Goal: Information Seeking & Learning: Find specific fact

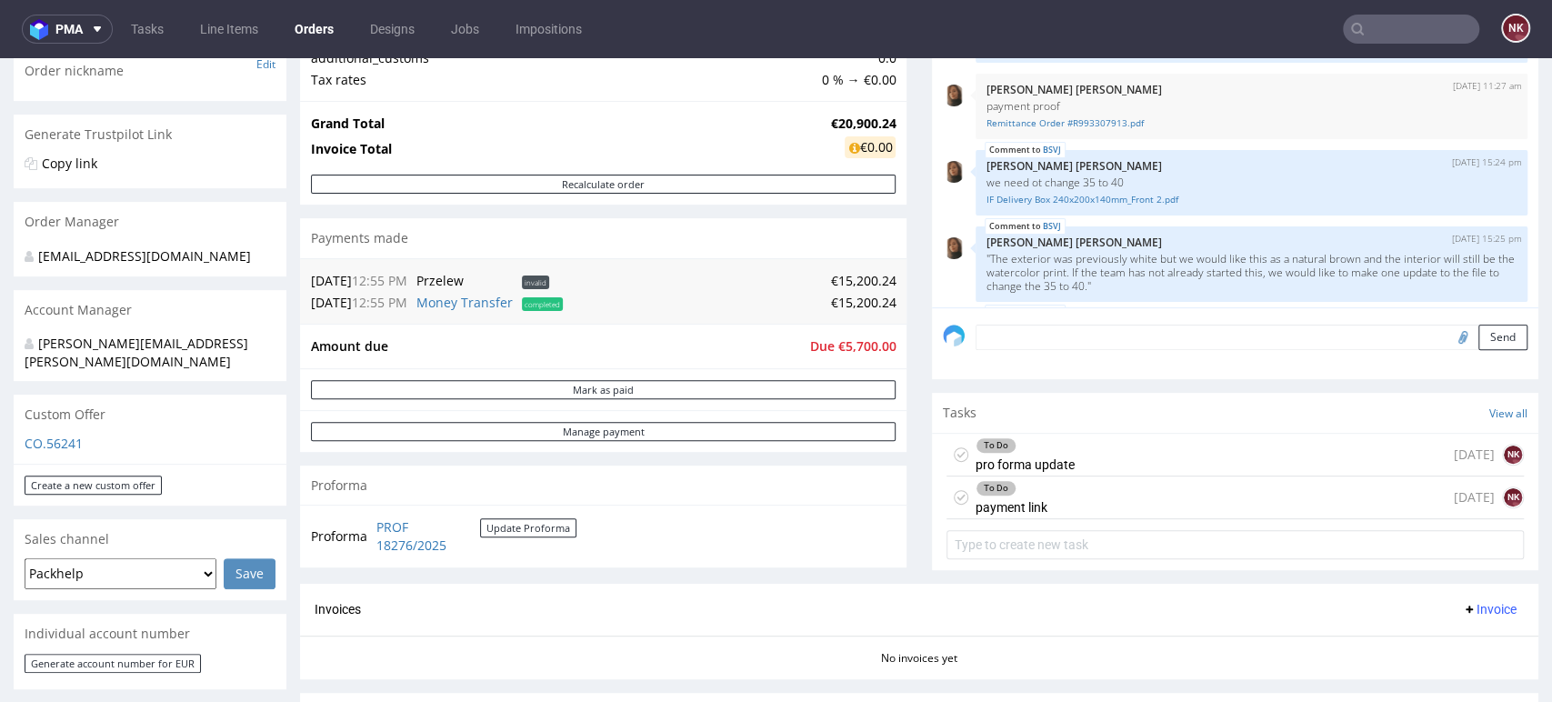
scroll to position [1142, 0]
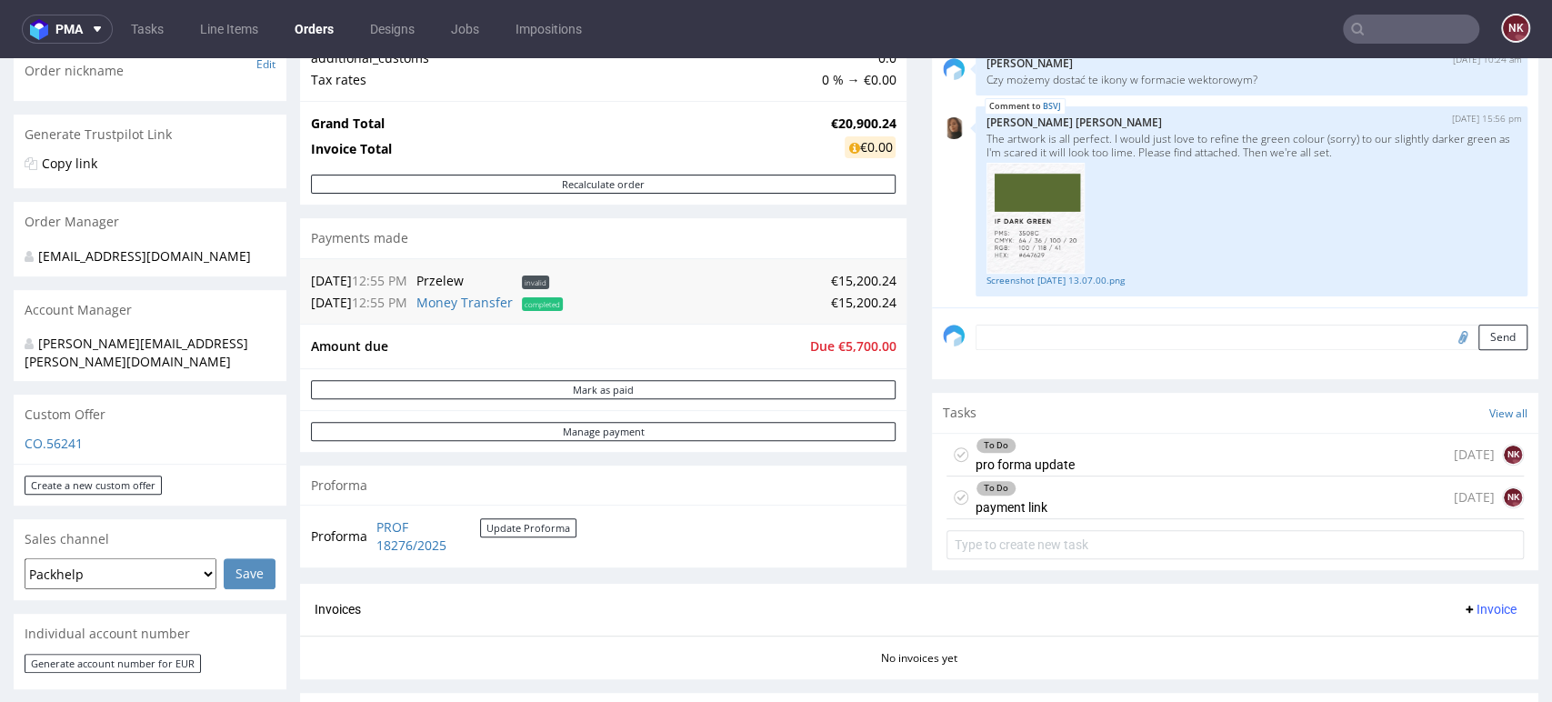
drag, startPoint x: 0, startPoint y: 58, endPoint x: 1433, endPoint y: 389, distance: 1470.6
click at [1433, 389] on div "Comments User (15) Order (1) Automatic (0) Attachments (8) All (15) View all (1…" at bounding box center [1235, 252] width 606 height 663
click at [1033, 455] on div "To Do pro forma update" at bounding box center [1025, 455] width 99 height 42
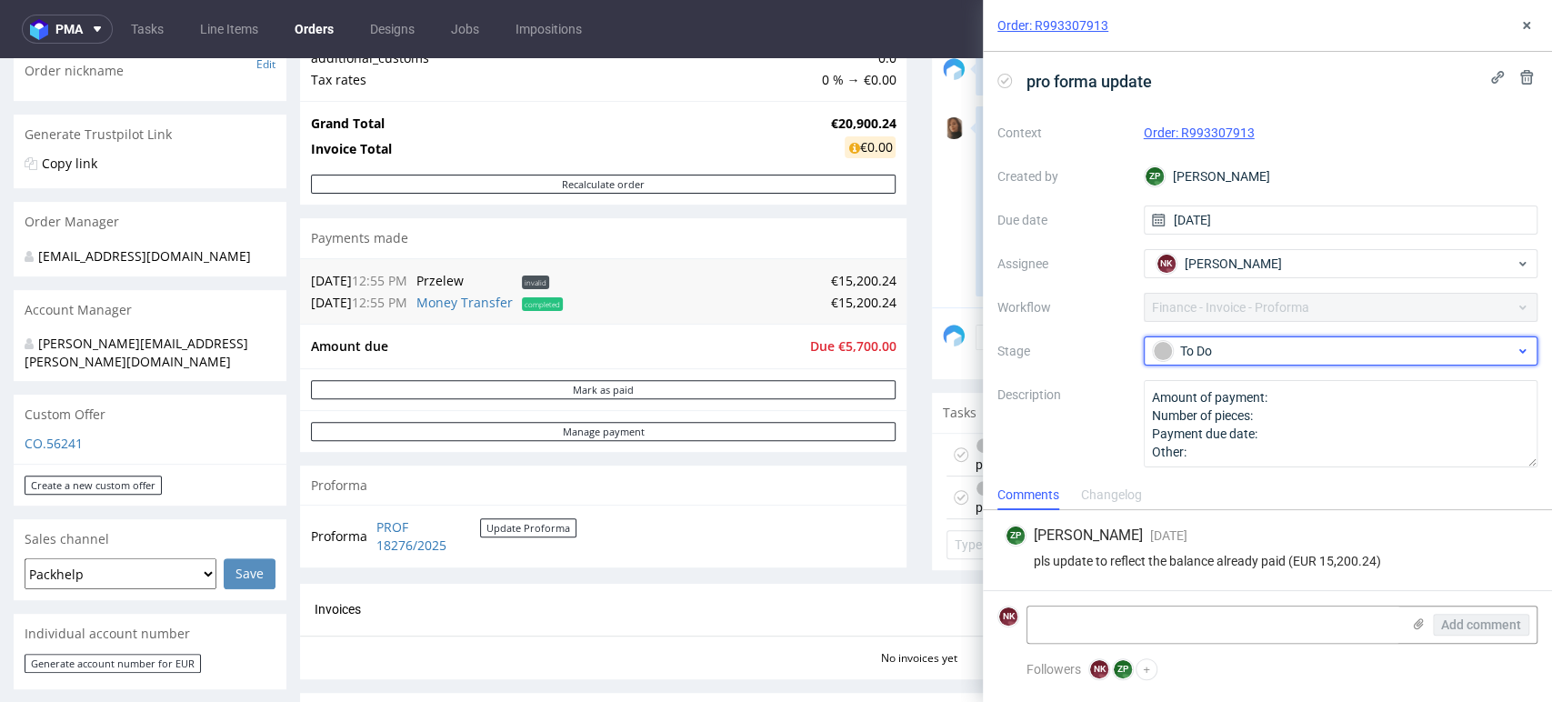
click at [1240, 341] on div "To Do" at bounding box center [1334, 351] width 362 height 20
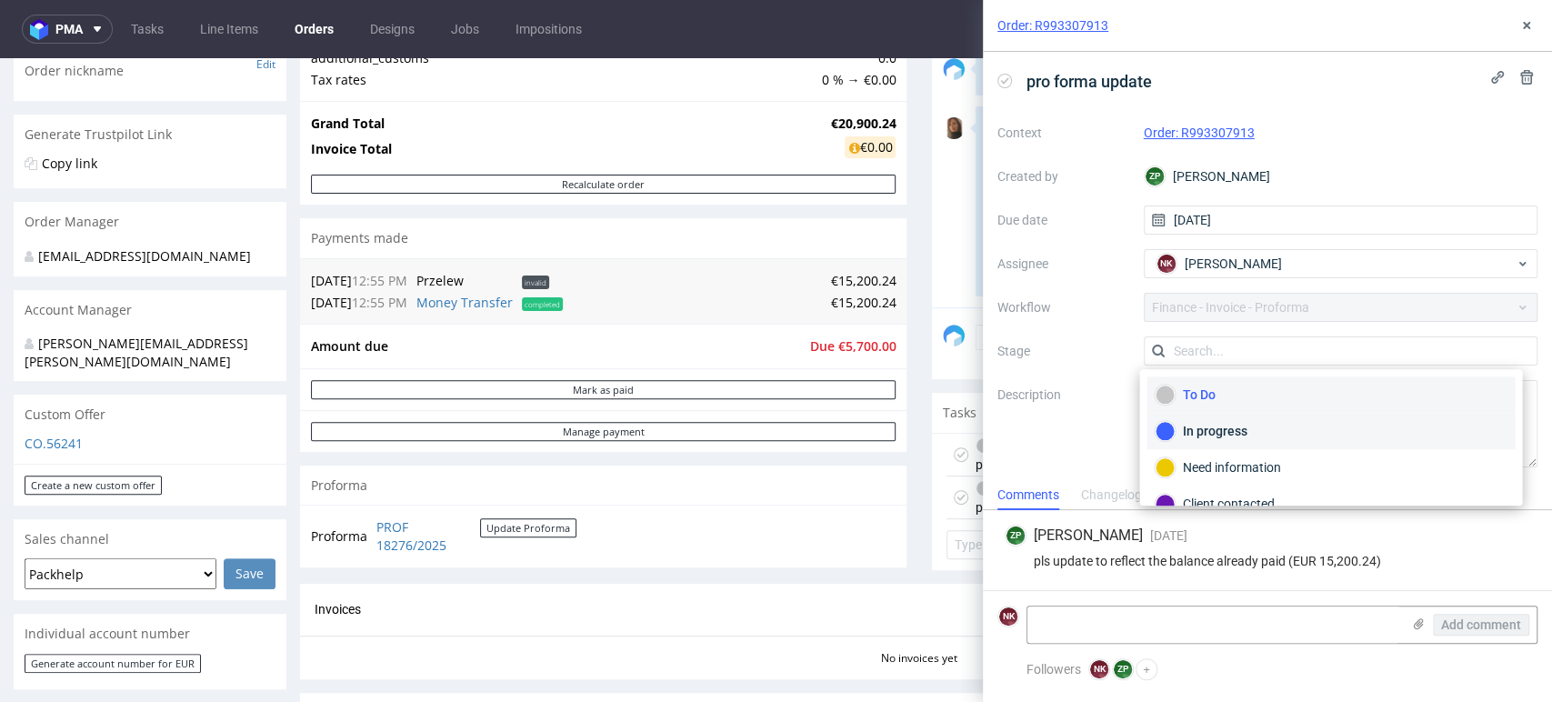
scroll to position [131, 0]
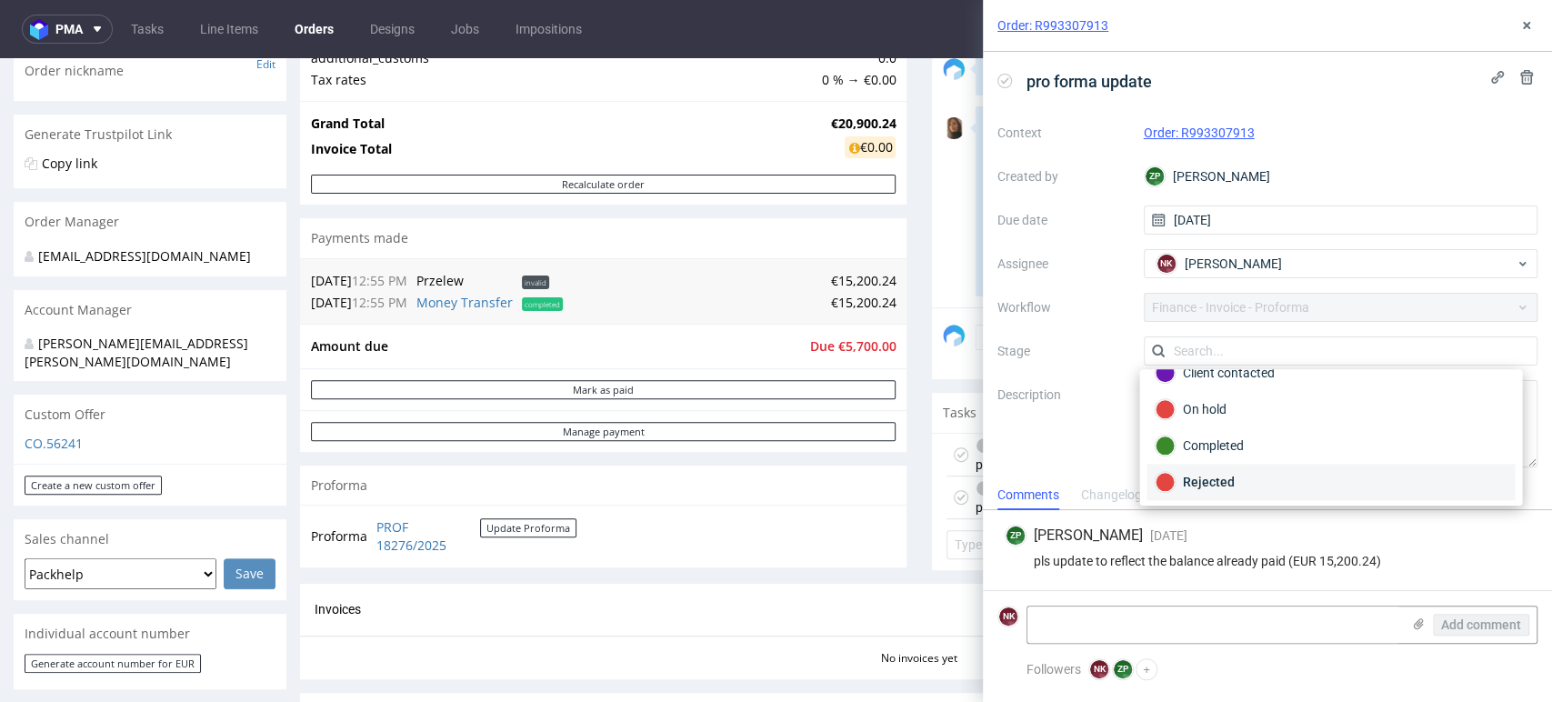
click at [1226, 483] on div "Rejected" at bounding box center [1331, 482] width 352 height 20
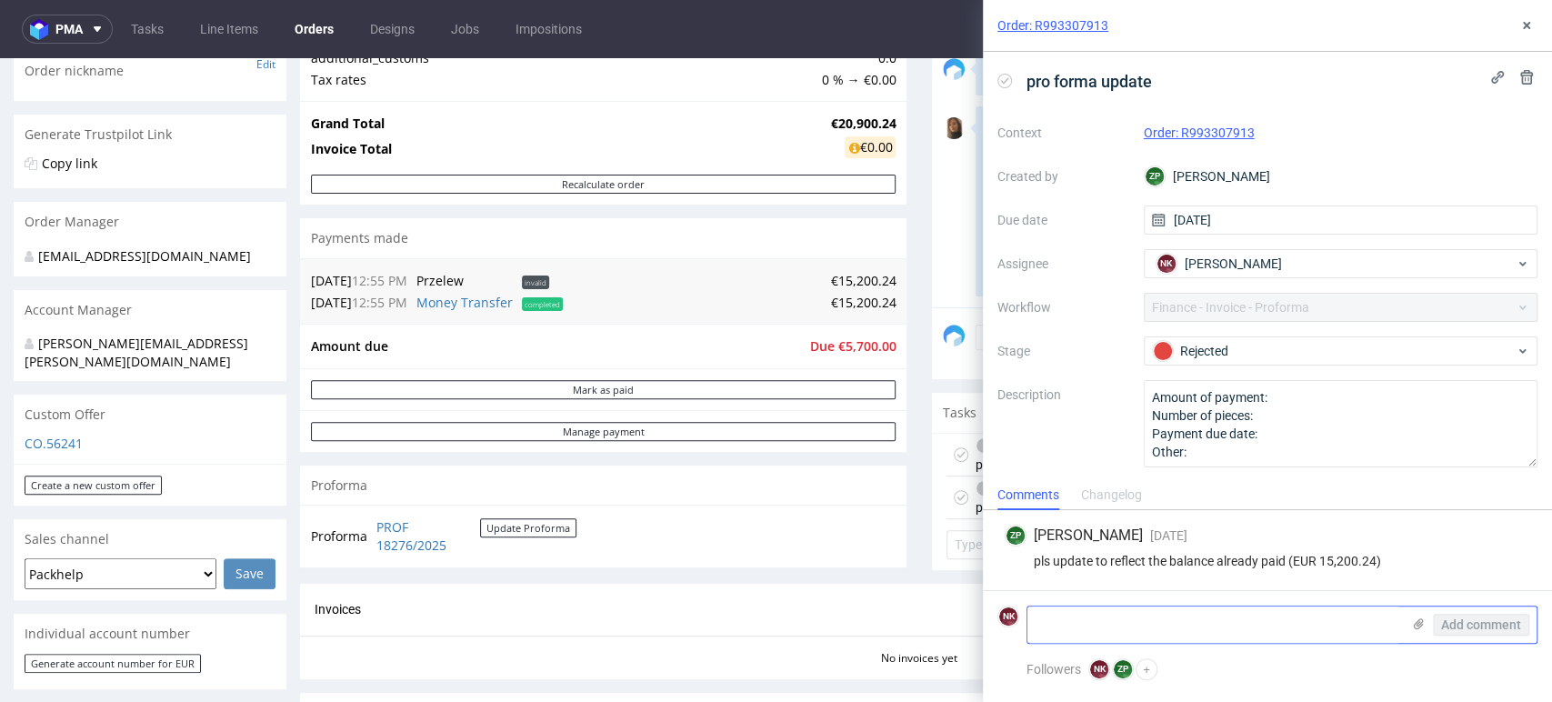
click at [1213, 624] on textarea at bounding box center [1213, 624] width 373 height 36
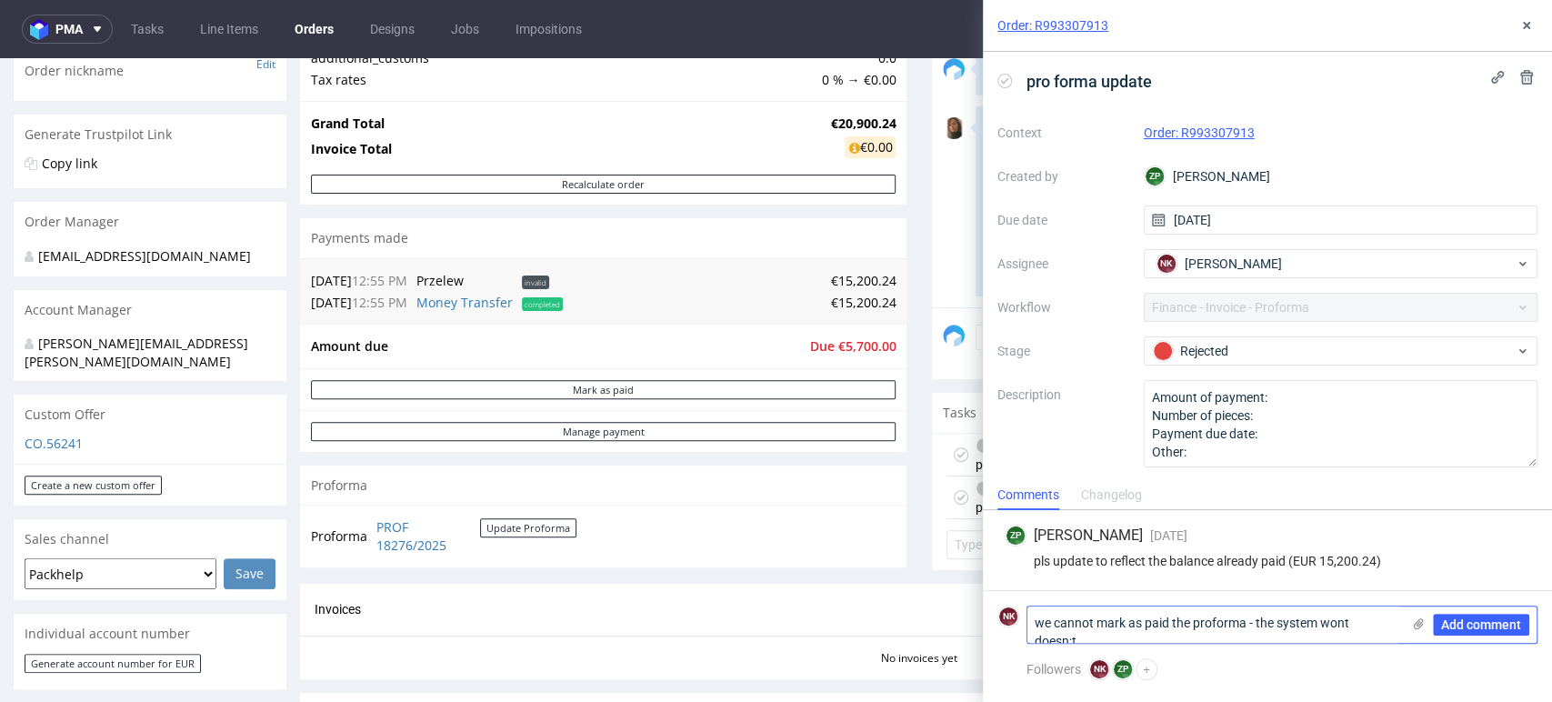
scroll to position [0, 0]
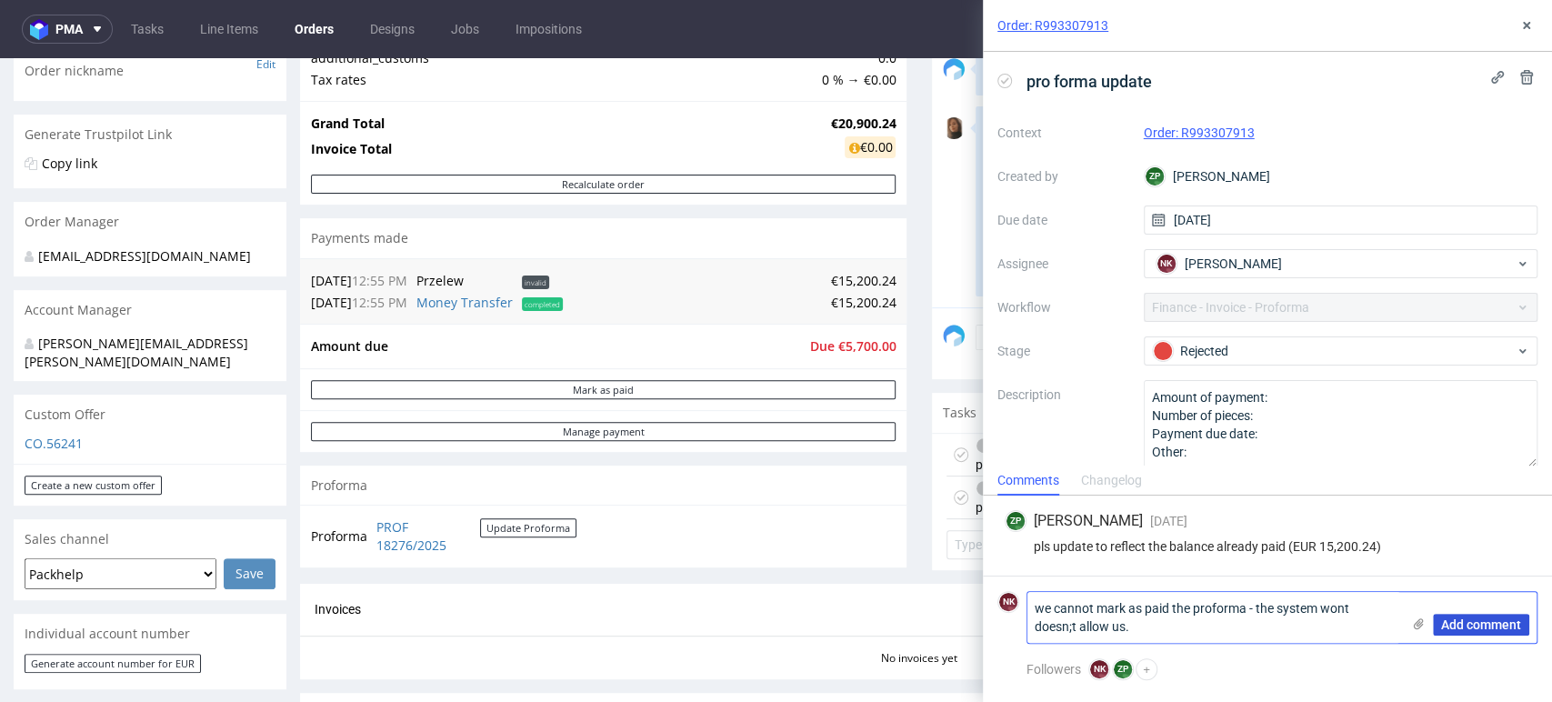
type textarea "we cannot mark as paid the proforma - the system wont doesn;t allow us."
click at [1467, 624] on span "Add comment" at bounding box center [1481, 624] width 80 height 13
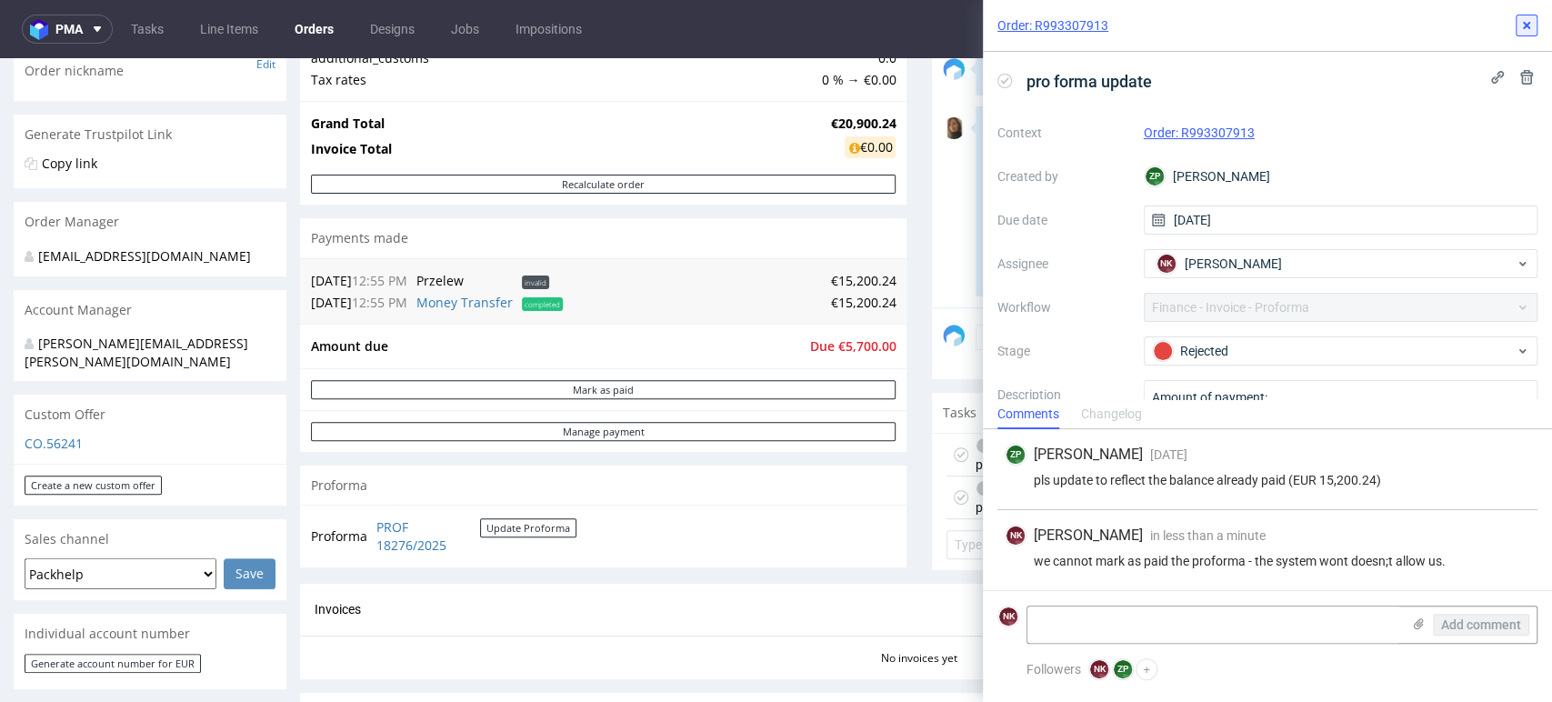
click at [1523, 21] on icon at bounding box center [1526, 25] width 15 height 15
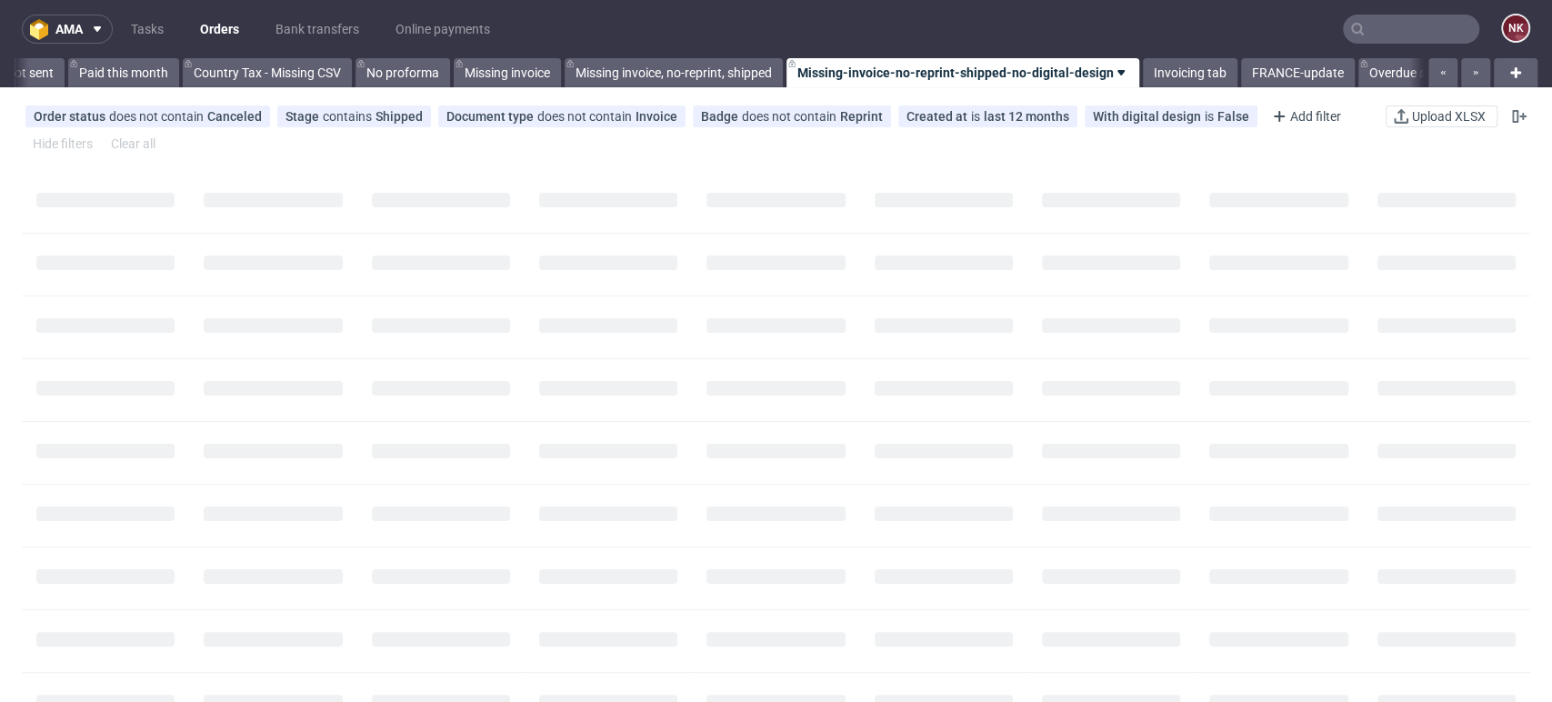
click at [1409, 31] on input "text" at bounding box center [1411, 29] width 136 height 29
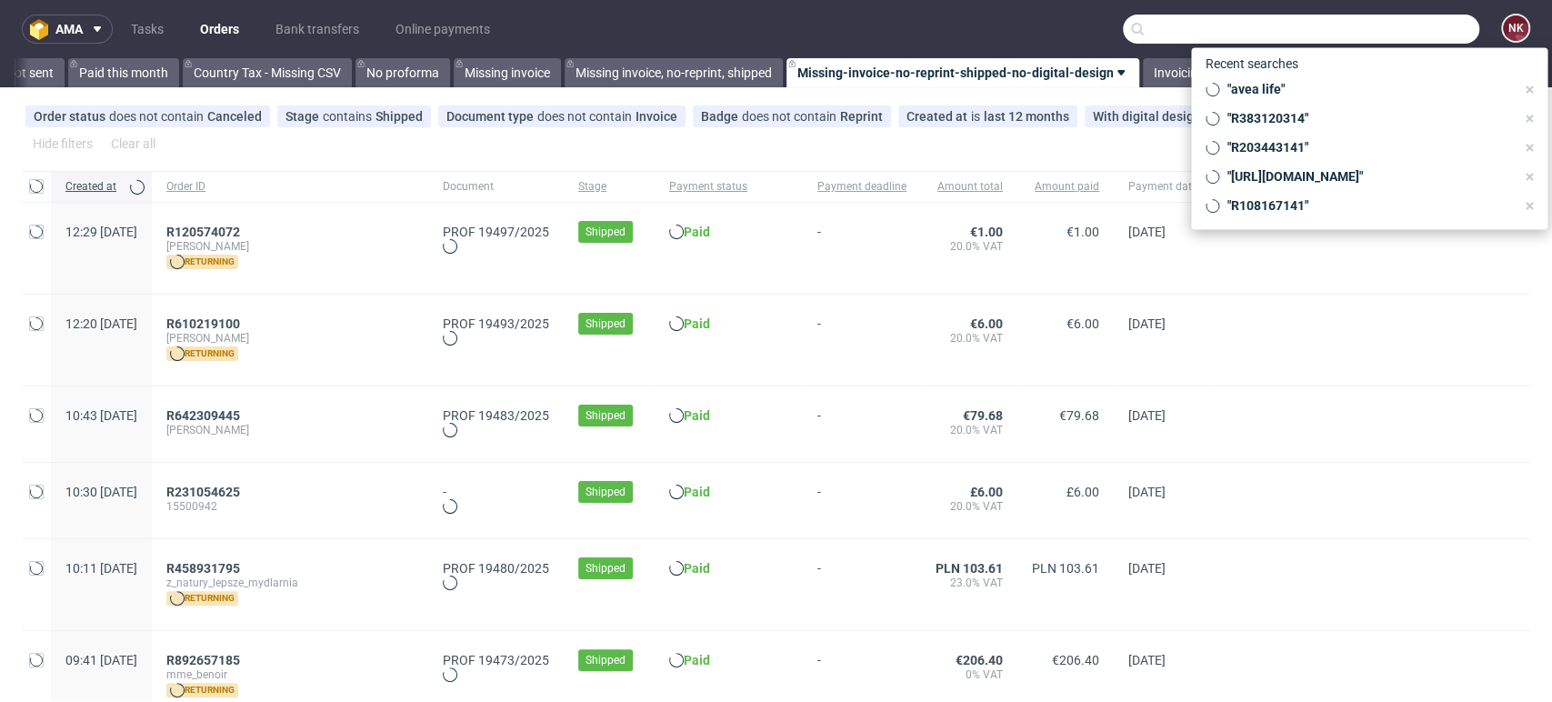
scroll to position [0, 2574]
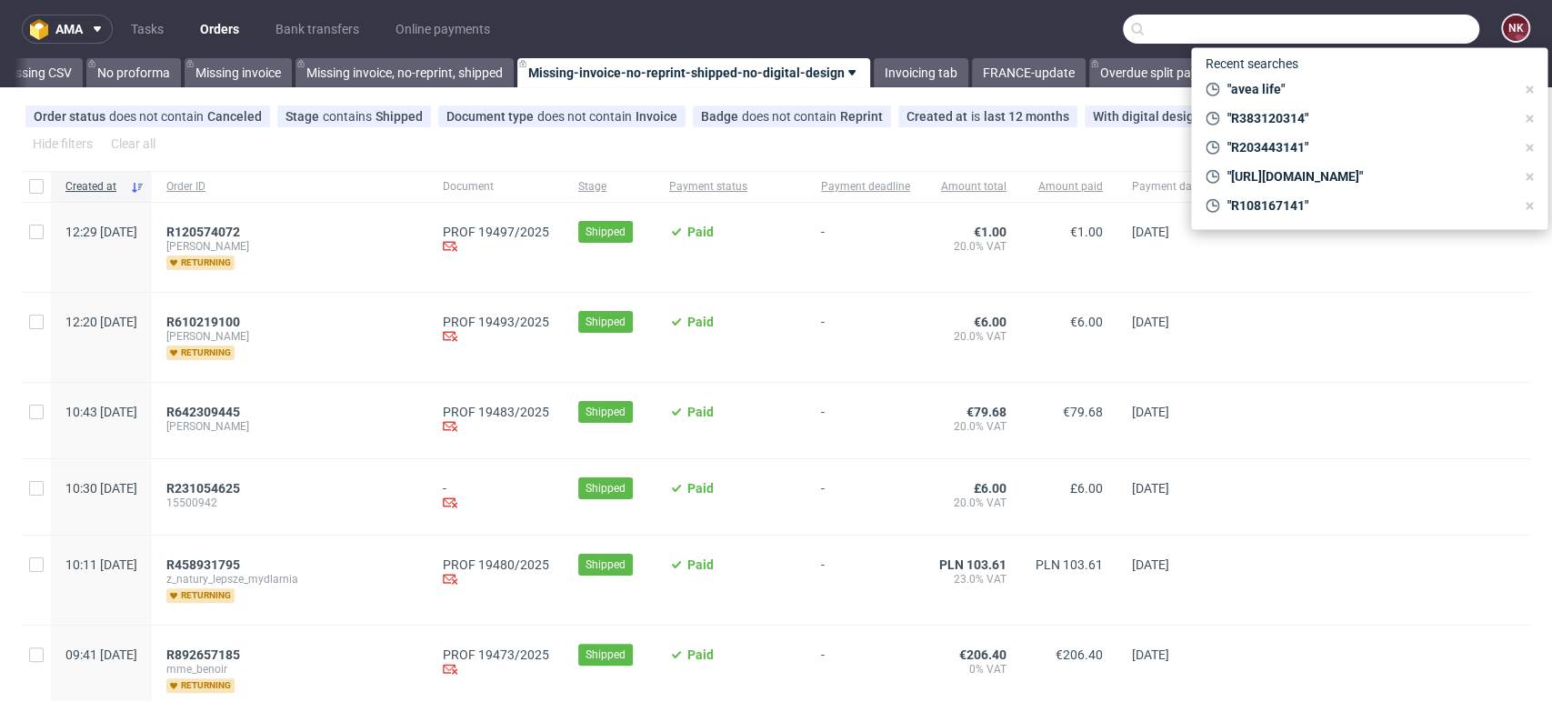
paste input "R077314271"
type input "R077314271"
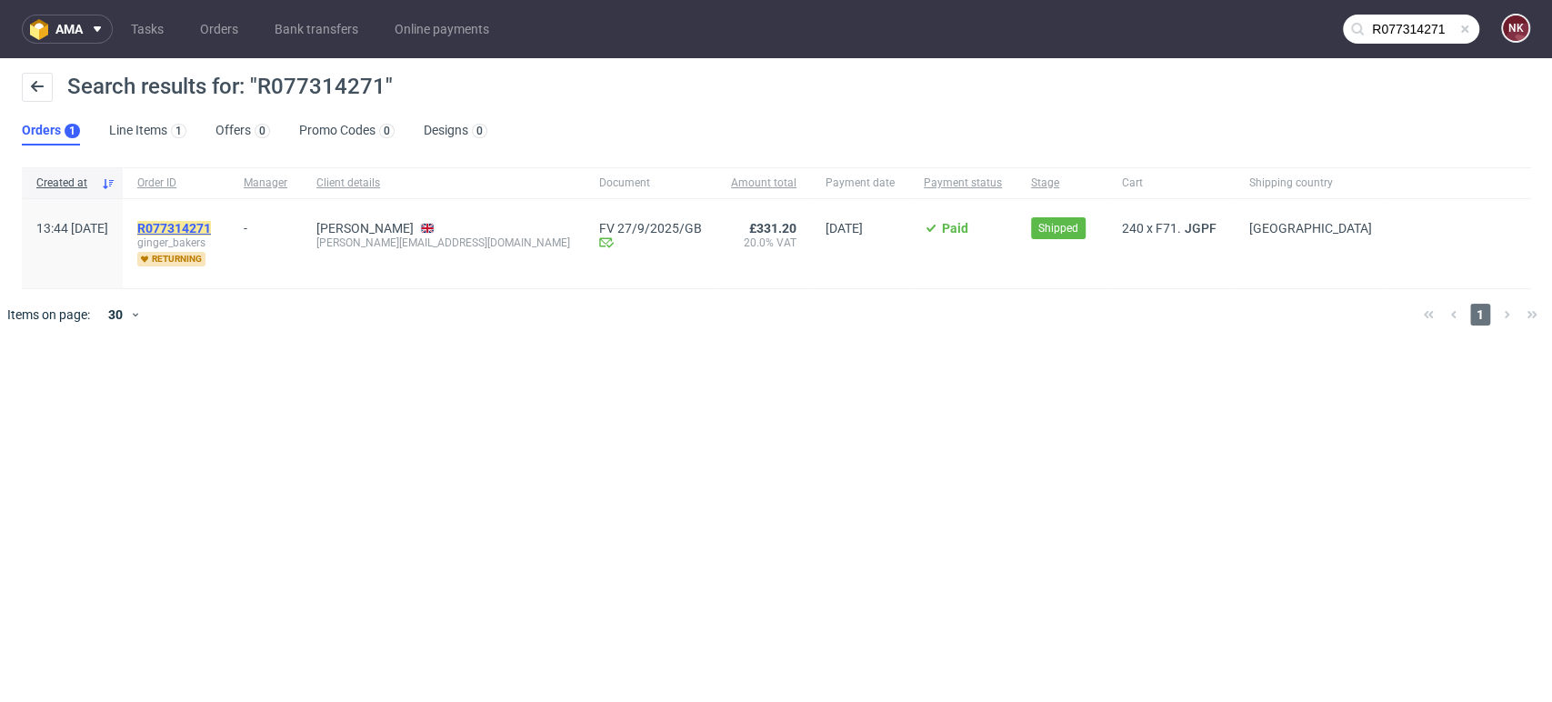
click at [211, 231] on mark "R077314271" at bounding box center [174, 228] width 74 height 15
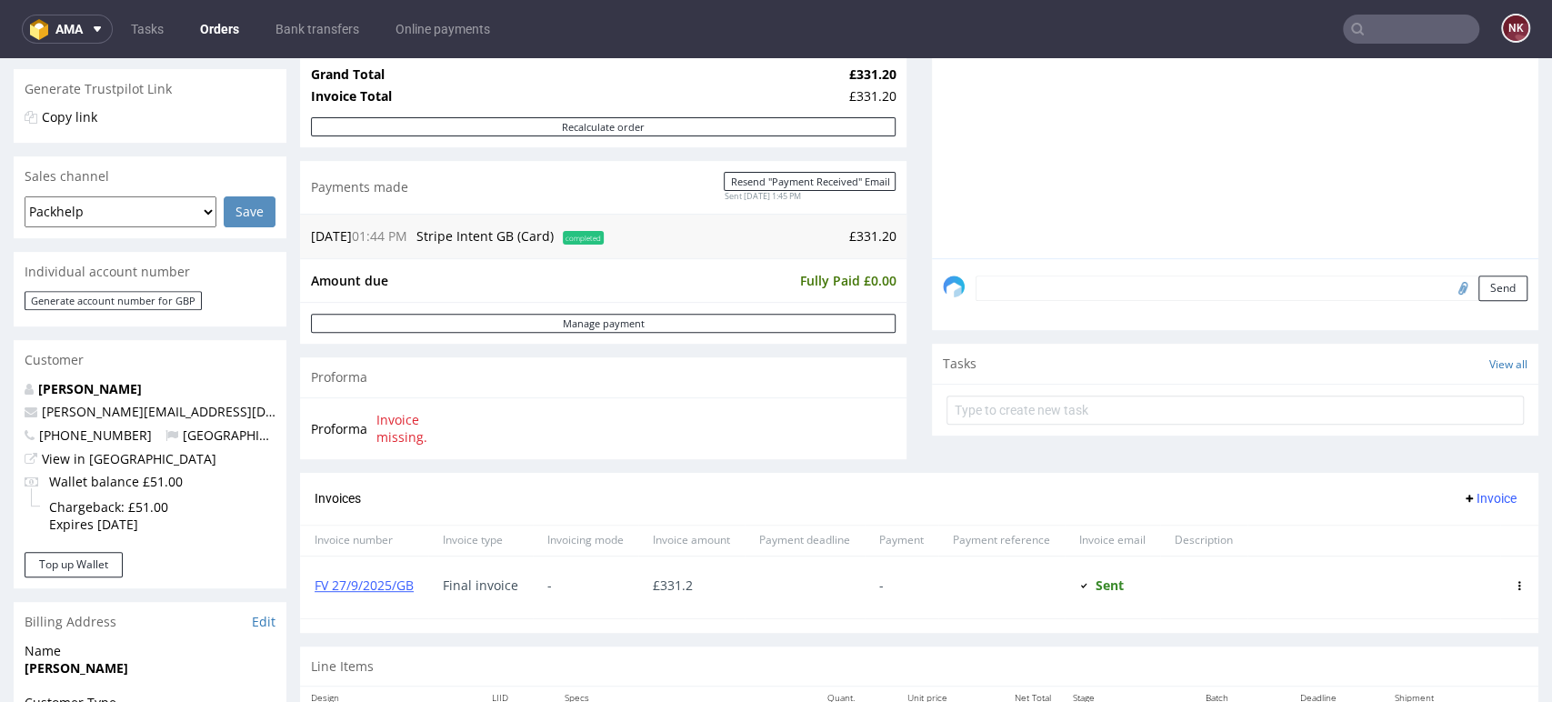
scroll to position [365, 0]
click at [1472, 443] on div "Comments User (0) Order (0) Automatic (1) Attachments (0) All (1) View all (1) …" at bounding box center [1235, 173] width 606 height 601
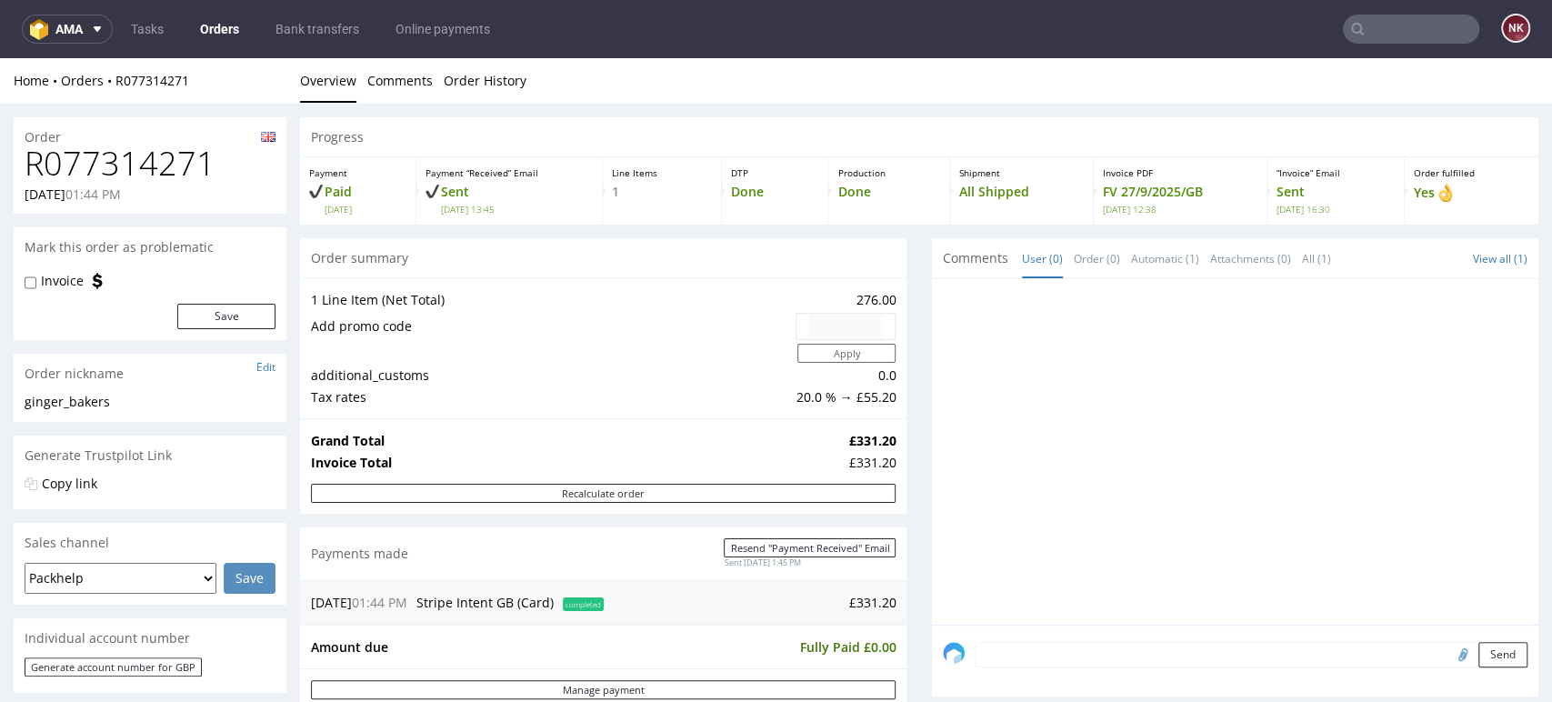
click at [189, 164] on h1 "R077314271" at bounding box center [150, 163] width 251 height 36
copy h1 "R077314271"
click at [1481, 410] on div at bounding box center [1241, 457] width 596 height 335
click at [1502, 143] on div "Progress" at bounding box center [919, 137] width 1238 height 40
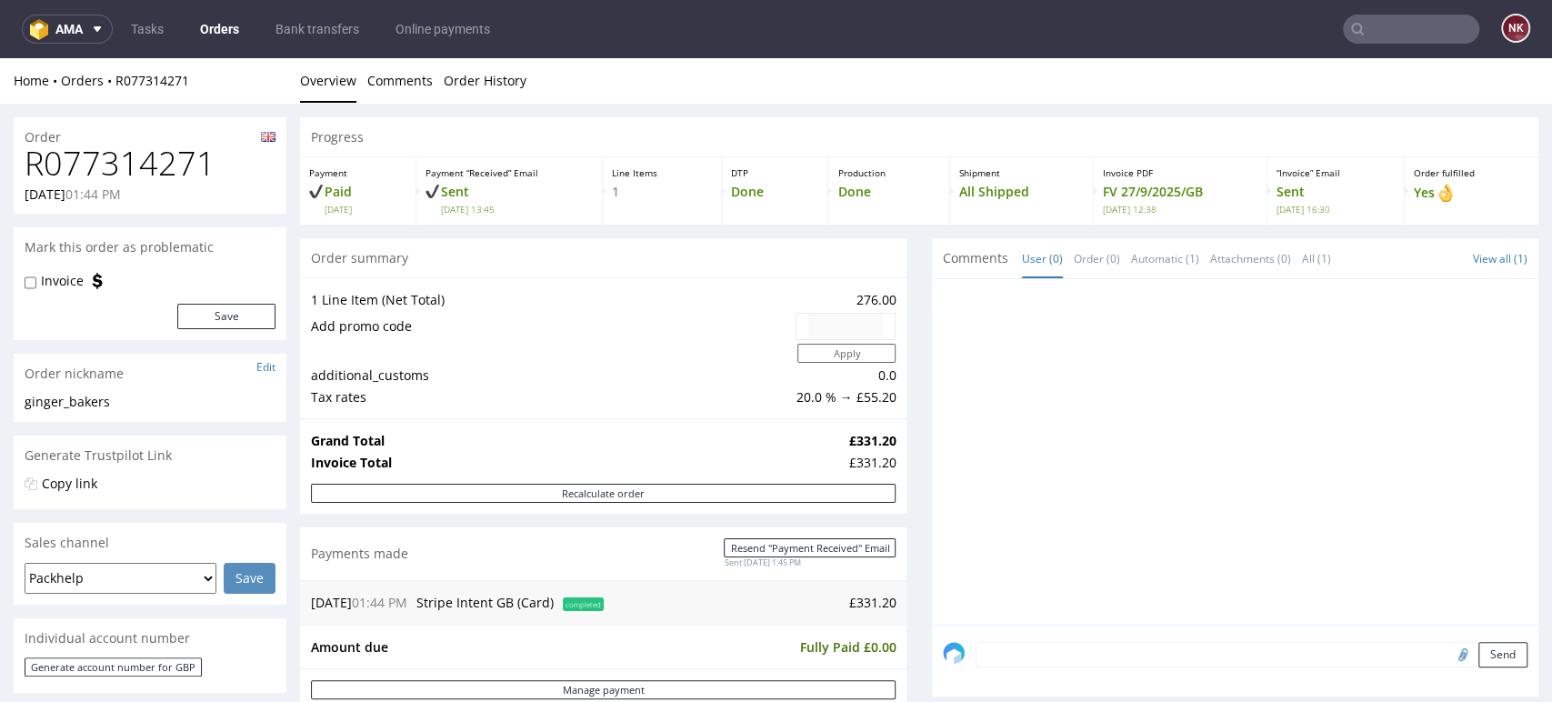
click at [1484, 215] on div "Order fulfilled Yes" at bounding box center [1472, 190] width 134 height 67
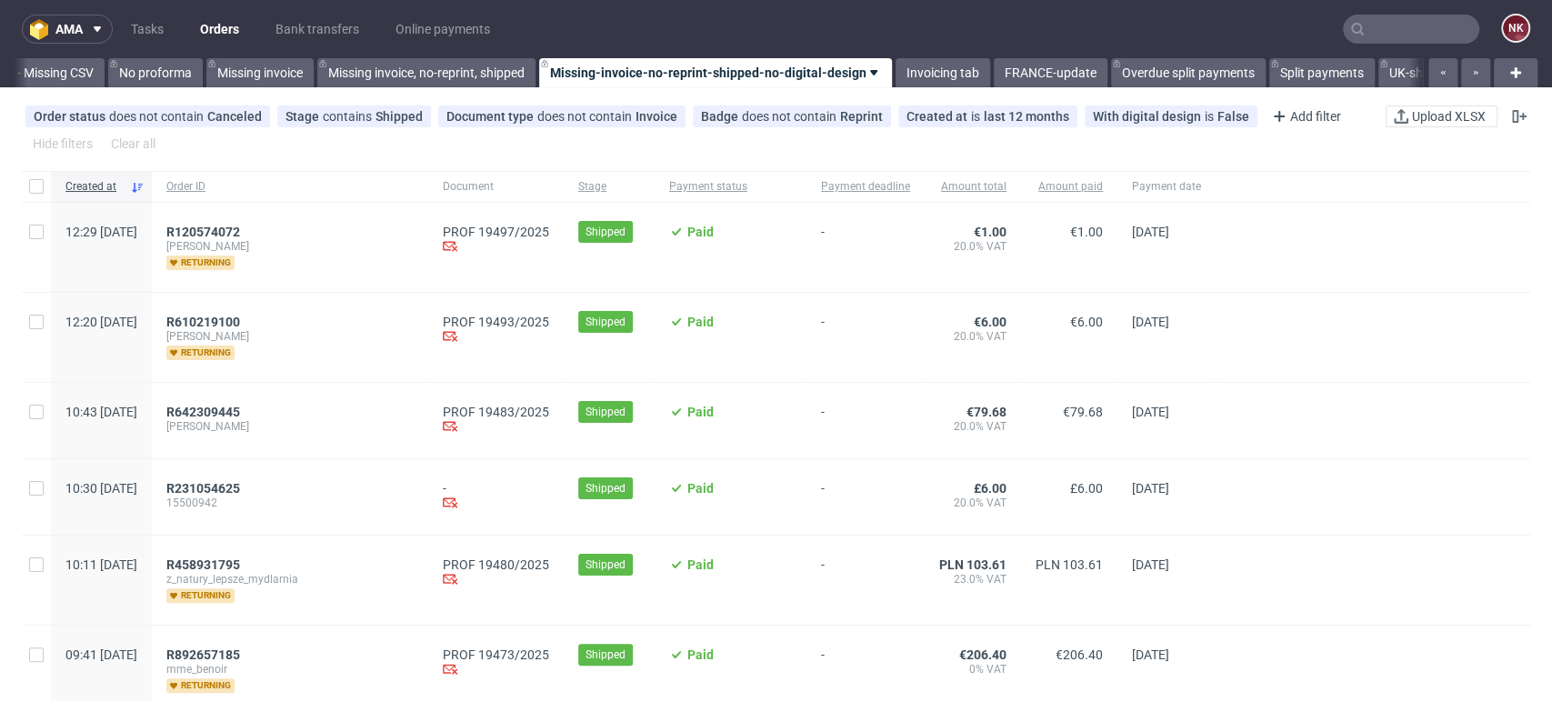
scroll to position [0, 2574]
click at [940, 65] on link "Invoicing tab" at bounding box center [921, 72] width 95 height 29
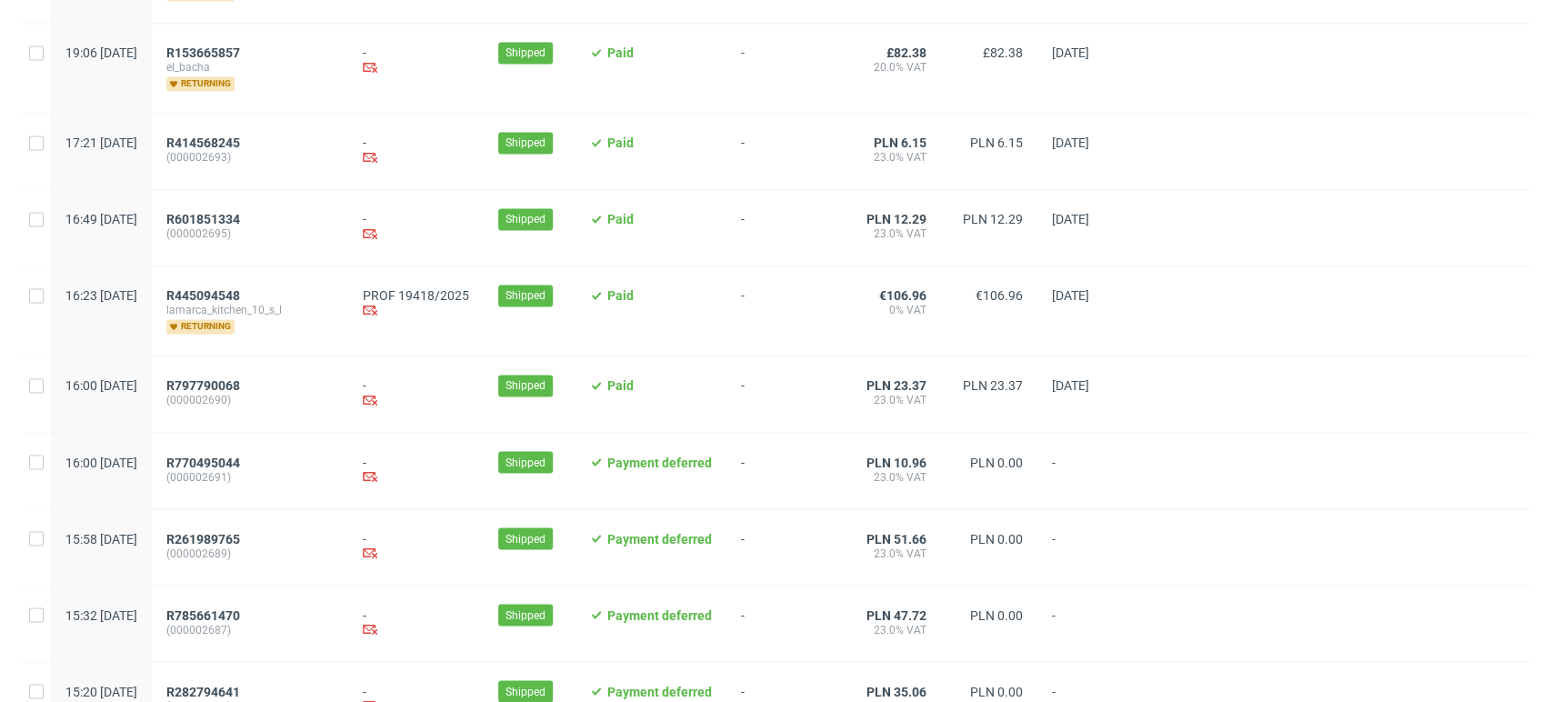
scroll to position [2042, 0]
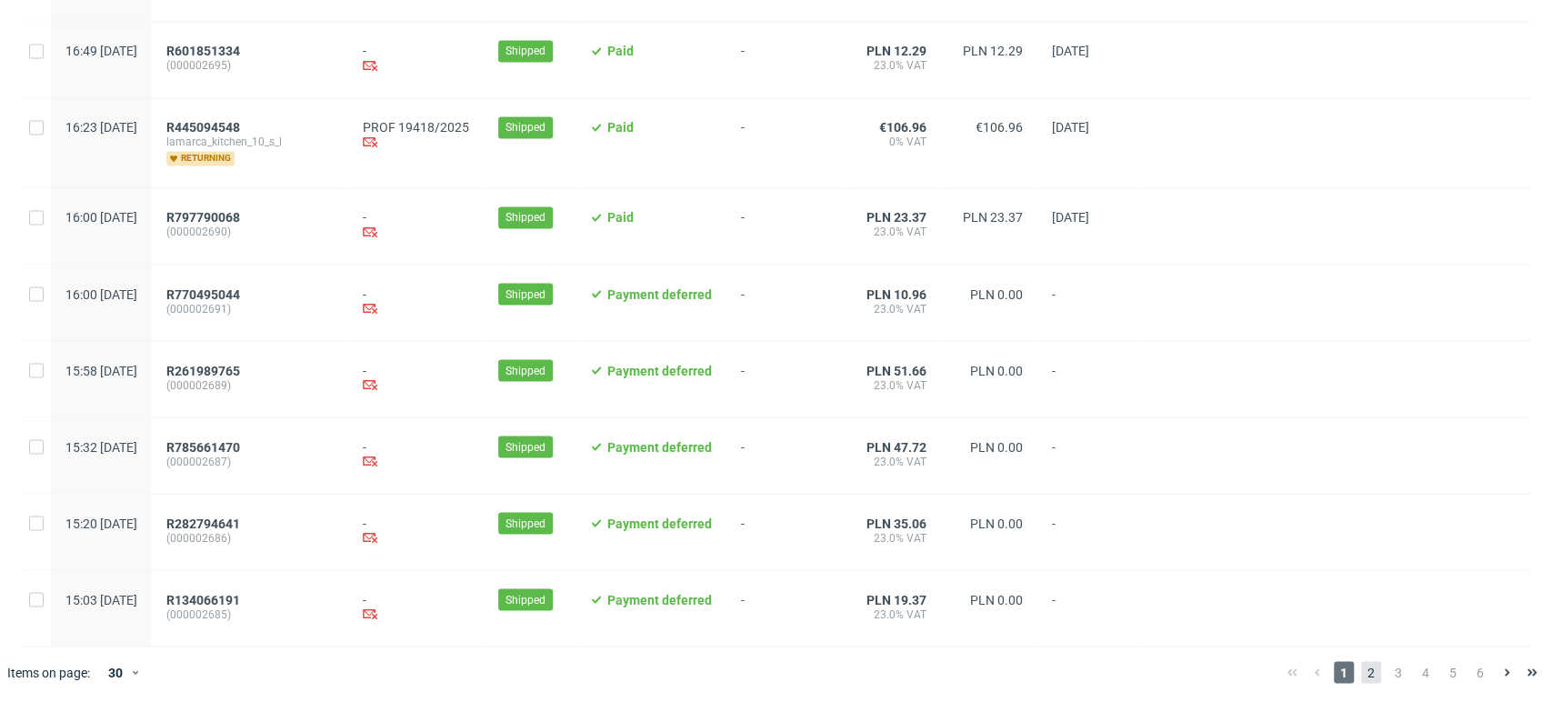
click at [1361, 667] on span "2" at bounding box center [1371, 672] width 20 height 22
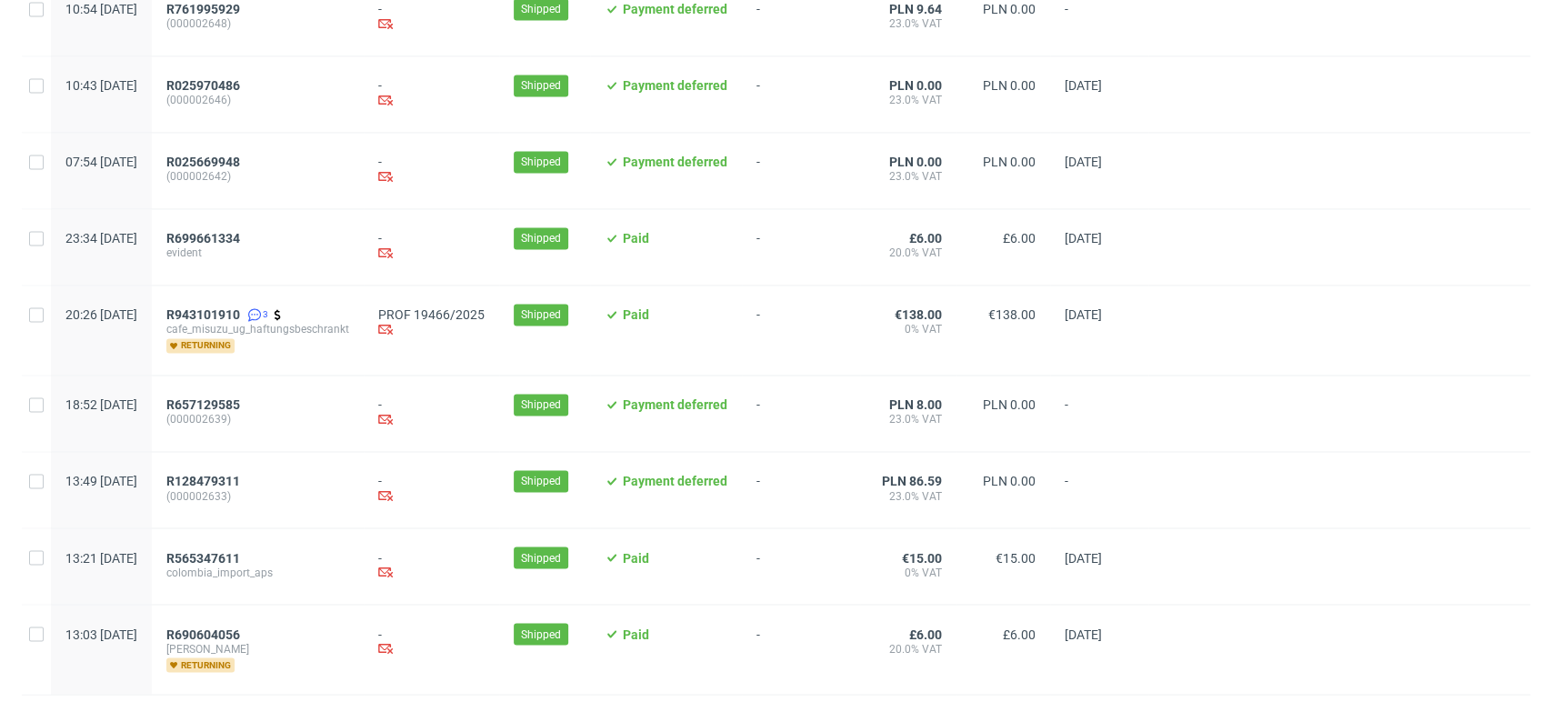
scroll to position [1891, 0]
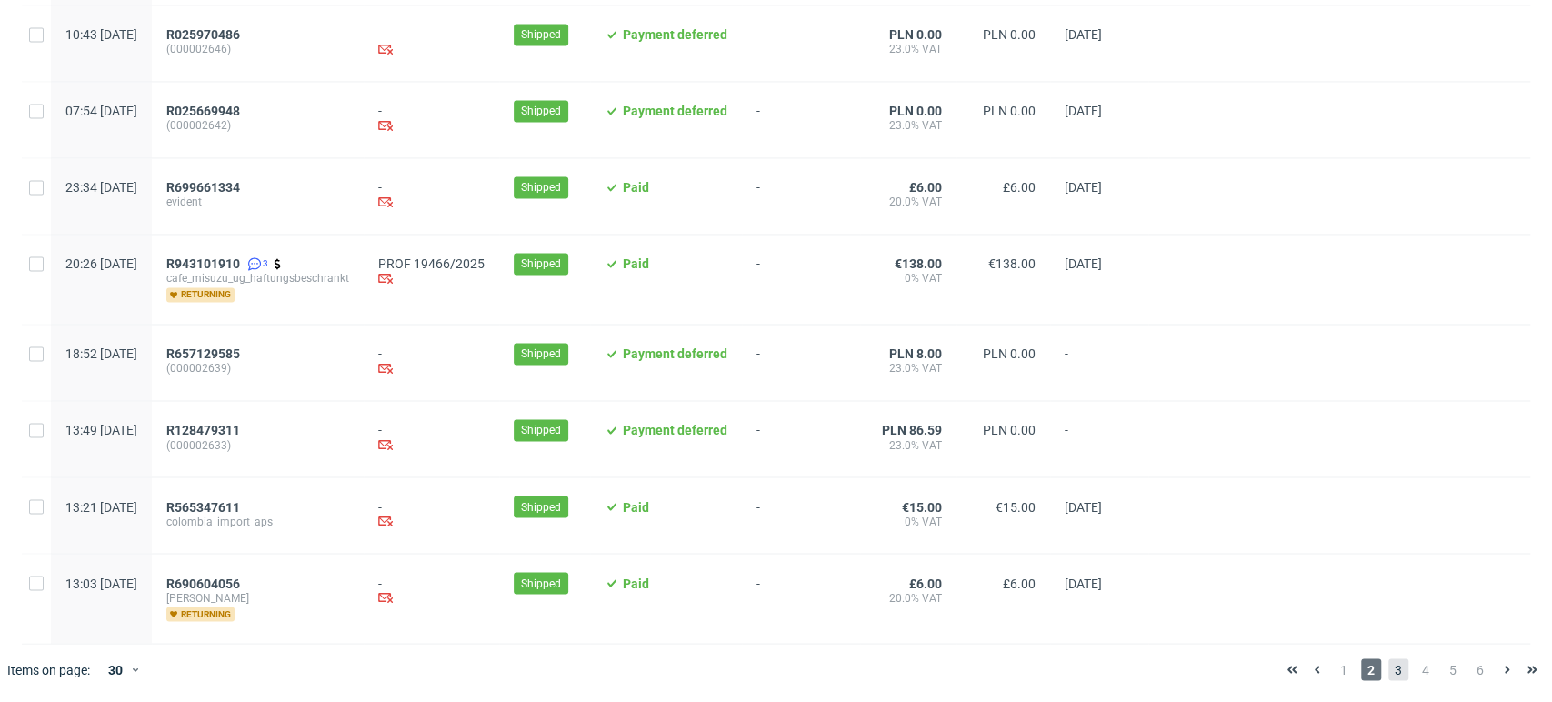
click at [1388, 673] on span "3" at bounding box center [1398, 669] width 20 height 22
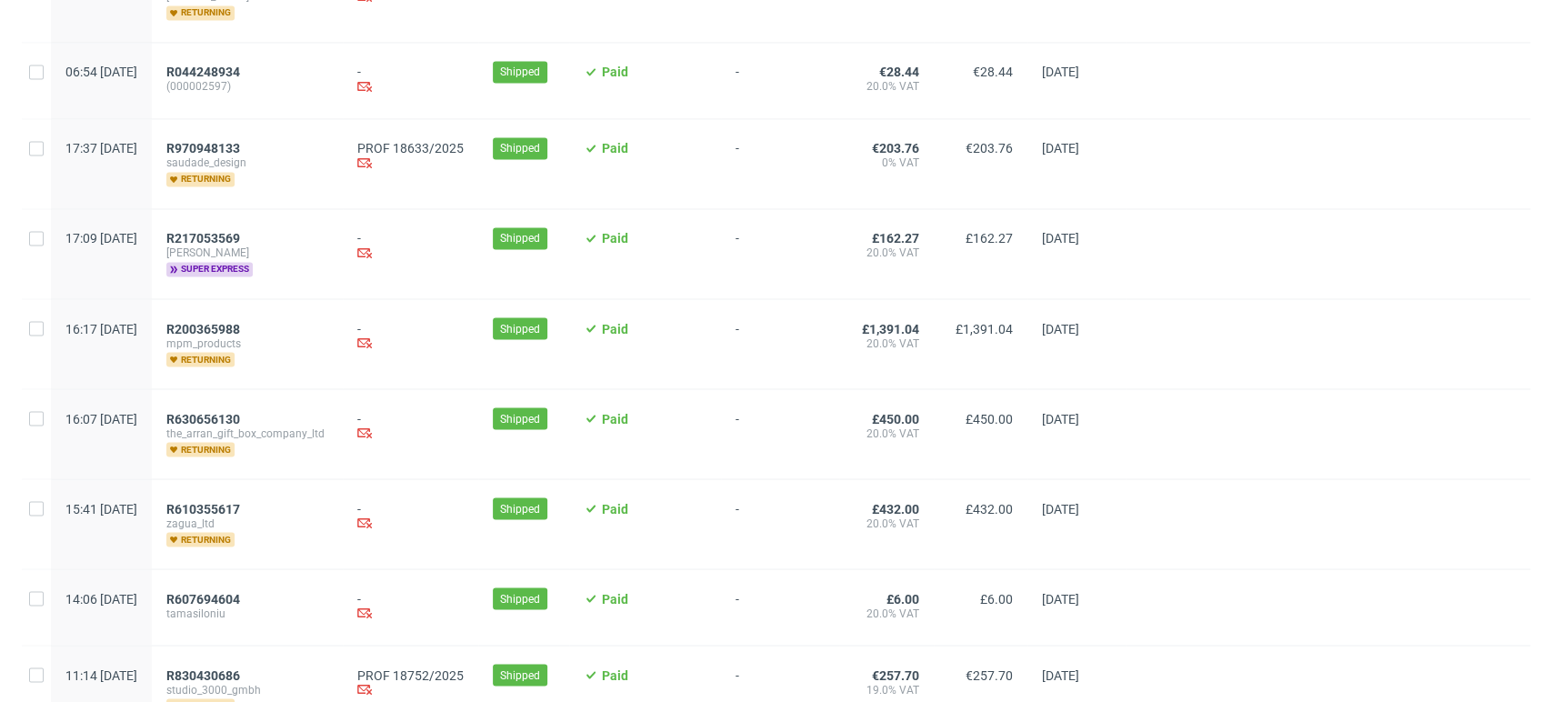
scroll to position [2093, 0]
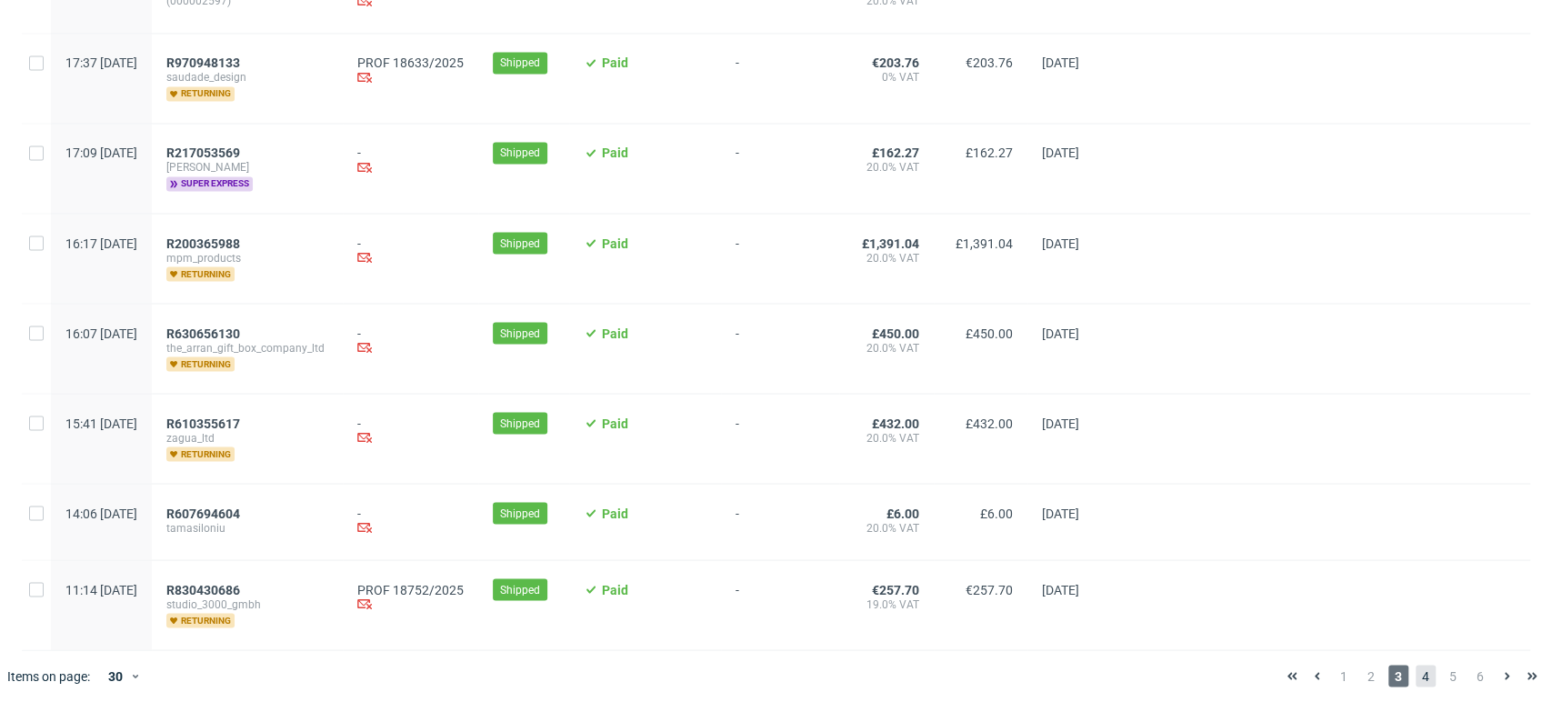
click at [1416, 665] on span "4" at bounding box center [1426, 676] width 20 height 22
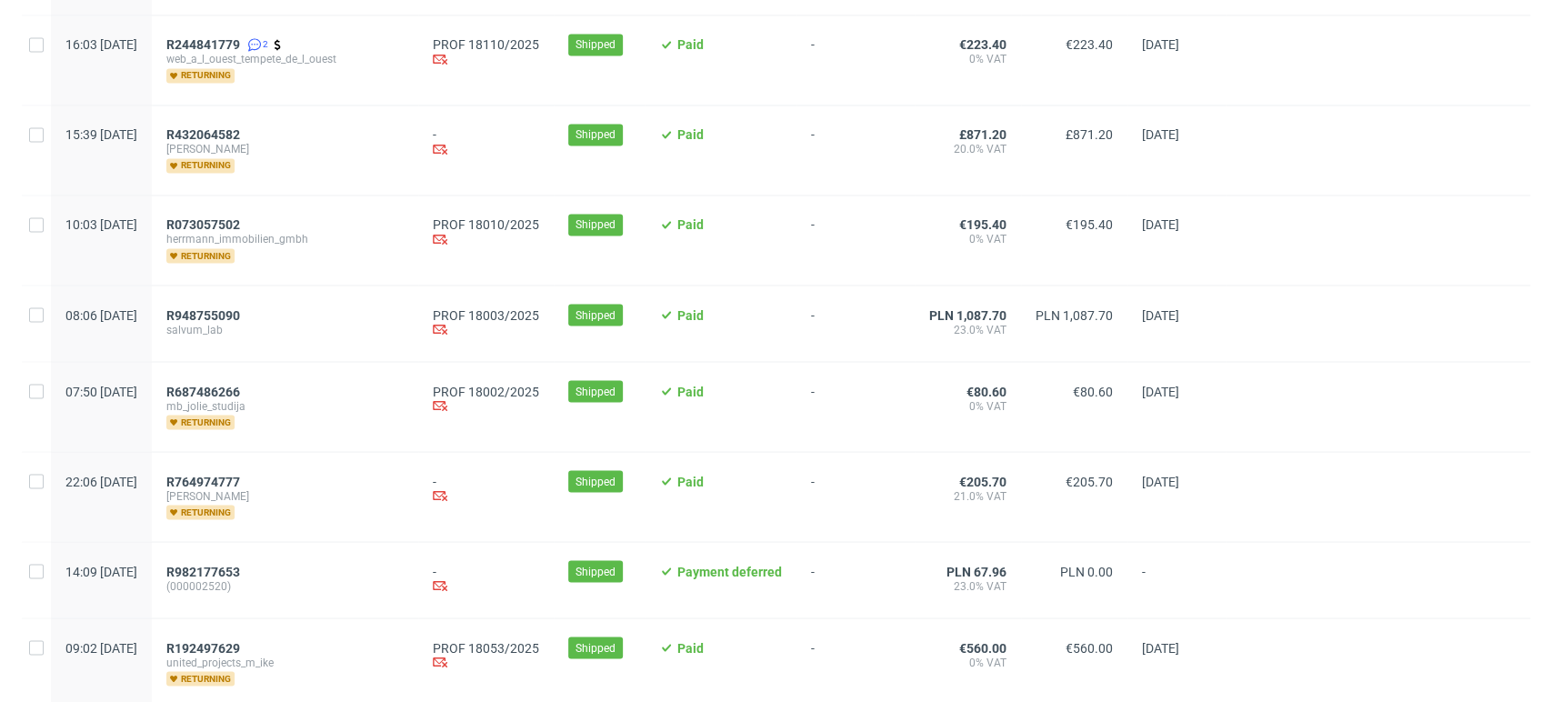
scroll to position [2130, 0]
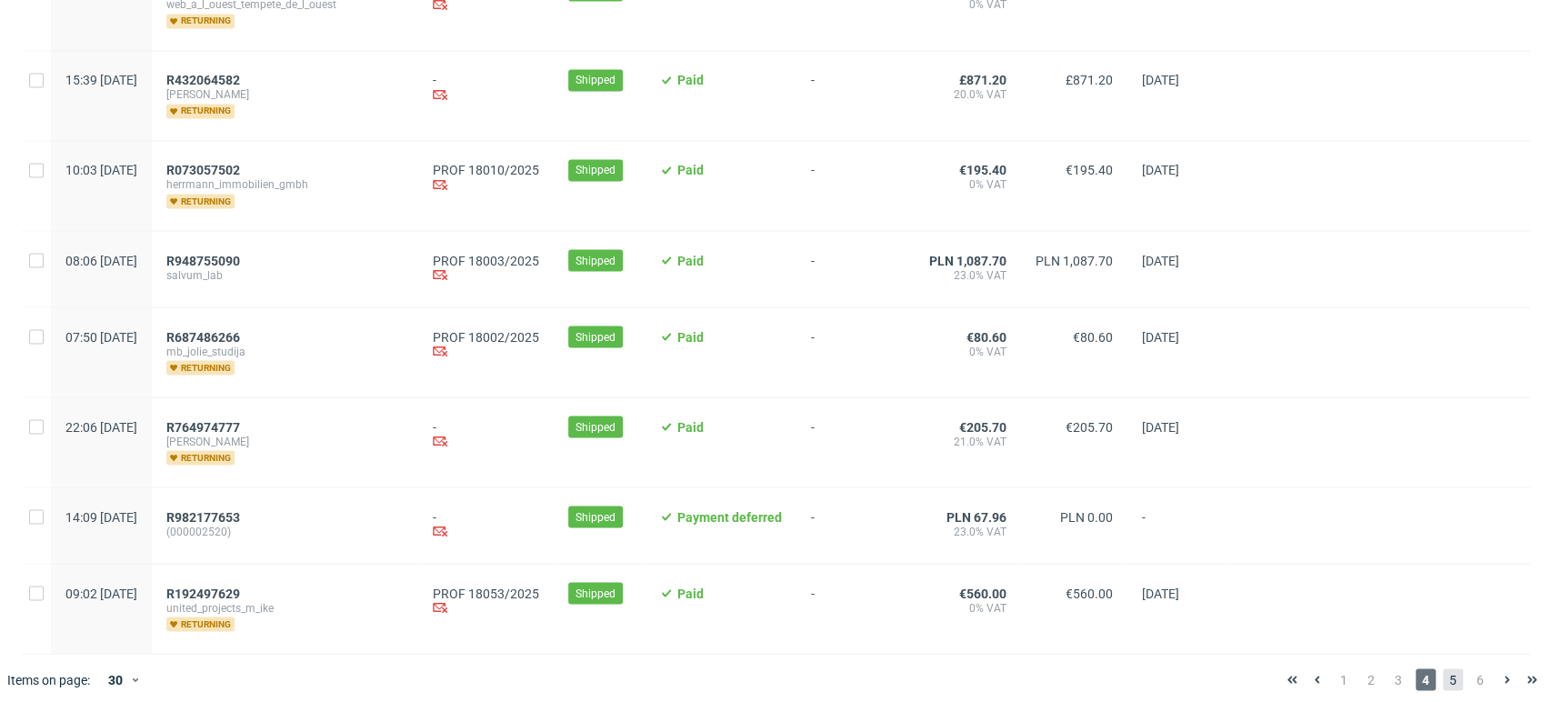
click at [1443, 670] on span "5" at bounding box center [1453, 679] width 20 height 22
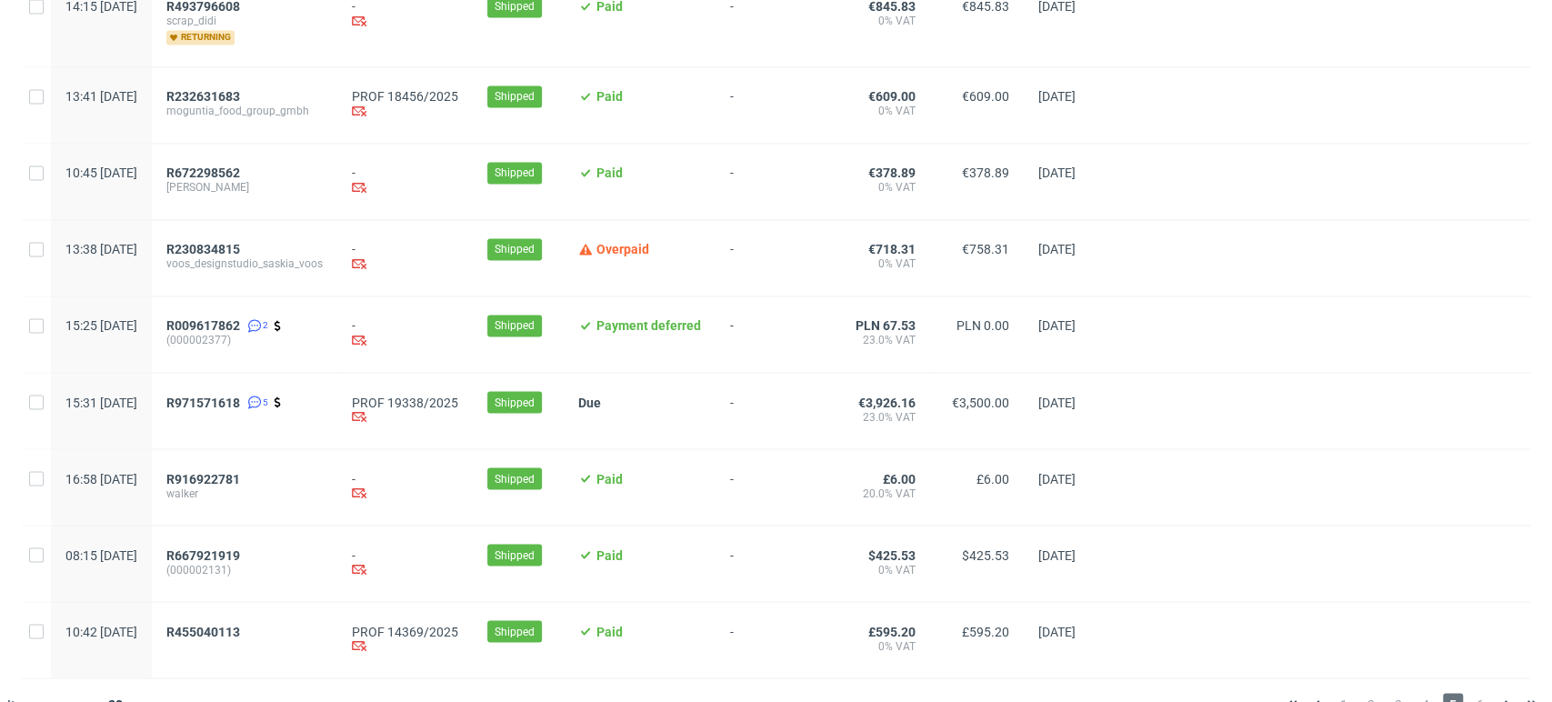
scroll to position [1978, 0]
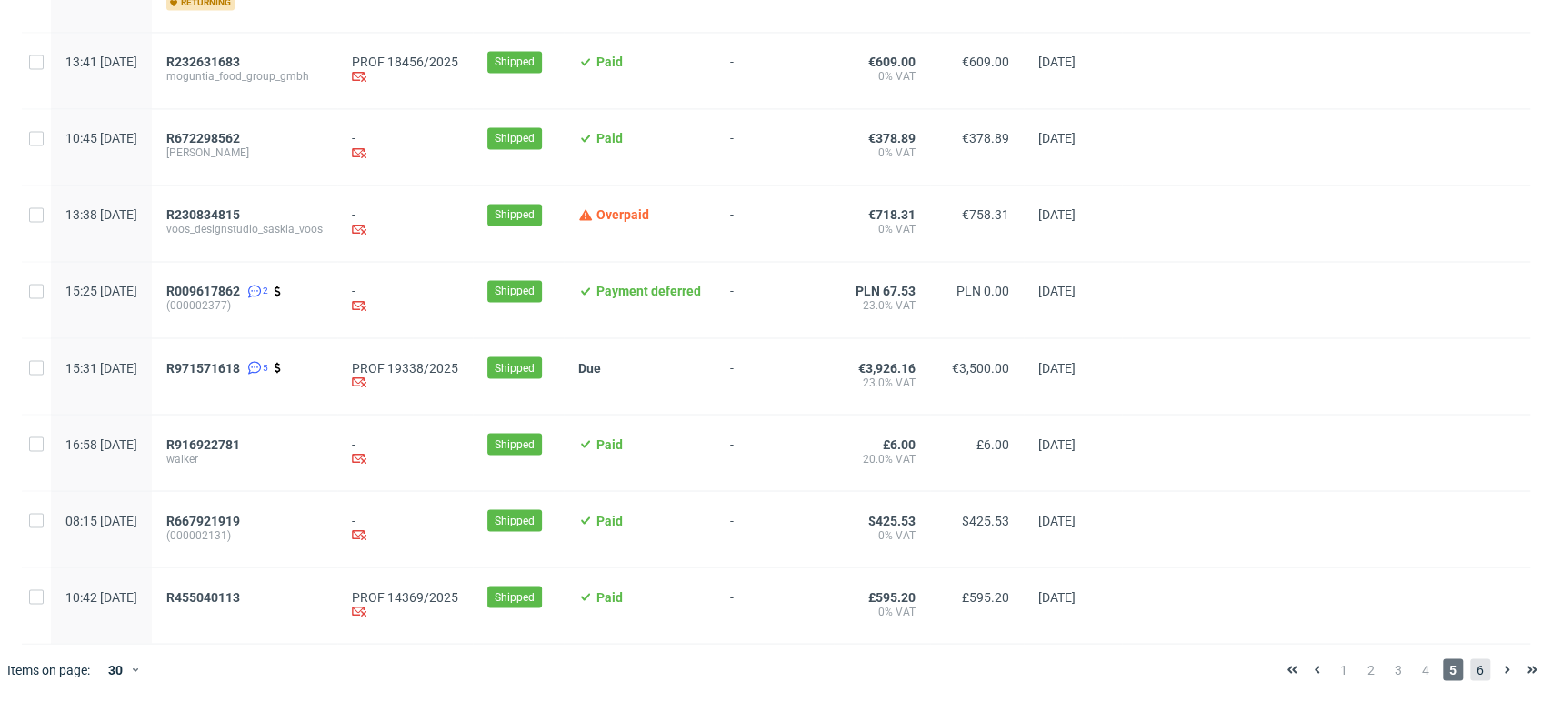
click at [1470, 668] on span "6" at bounding box center [1480, 669] width 20 height 22
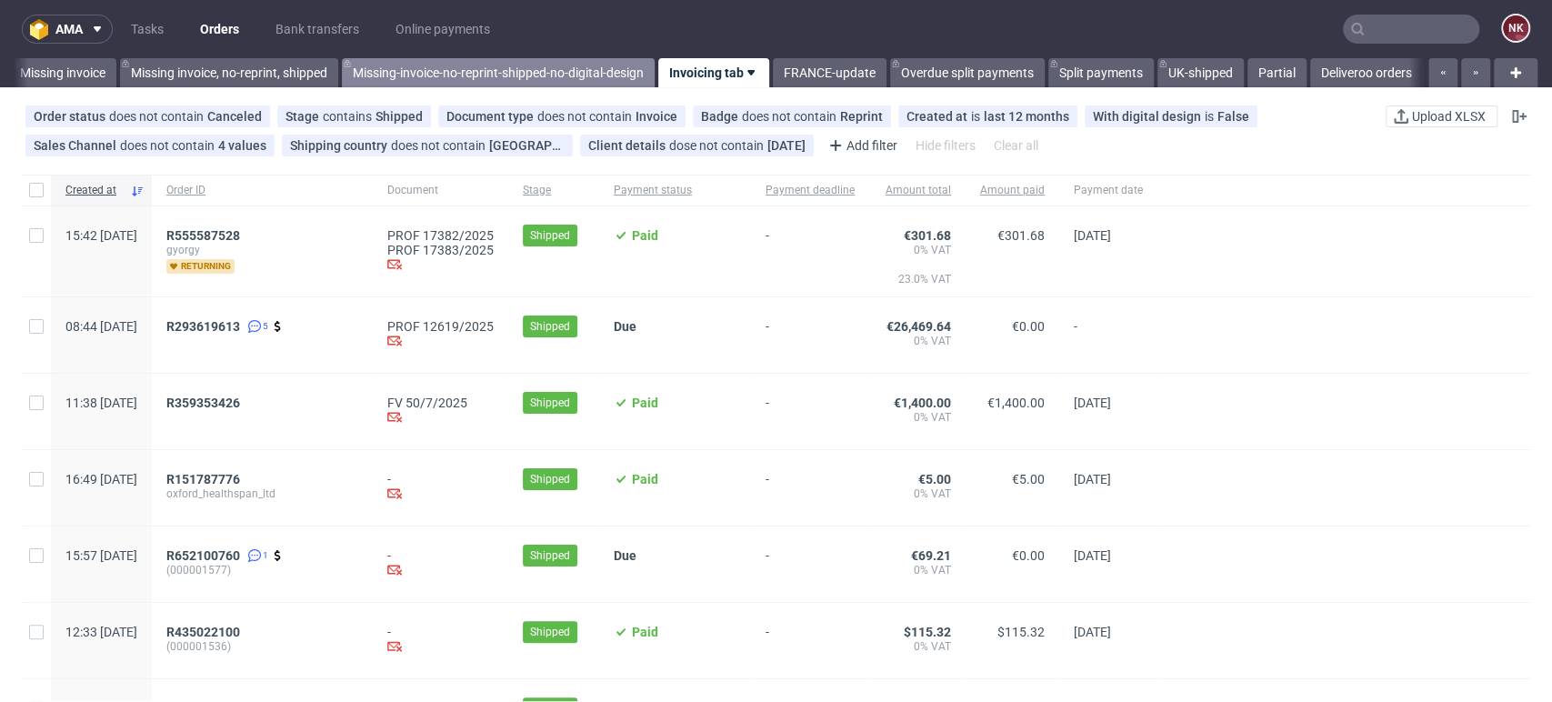
click at [562, 65] on link "Missing-invoice-no-reprint-shipped-no-digital-design" at bounding box center [498, 72] width 313 height 29
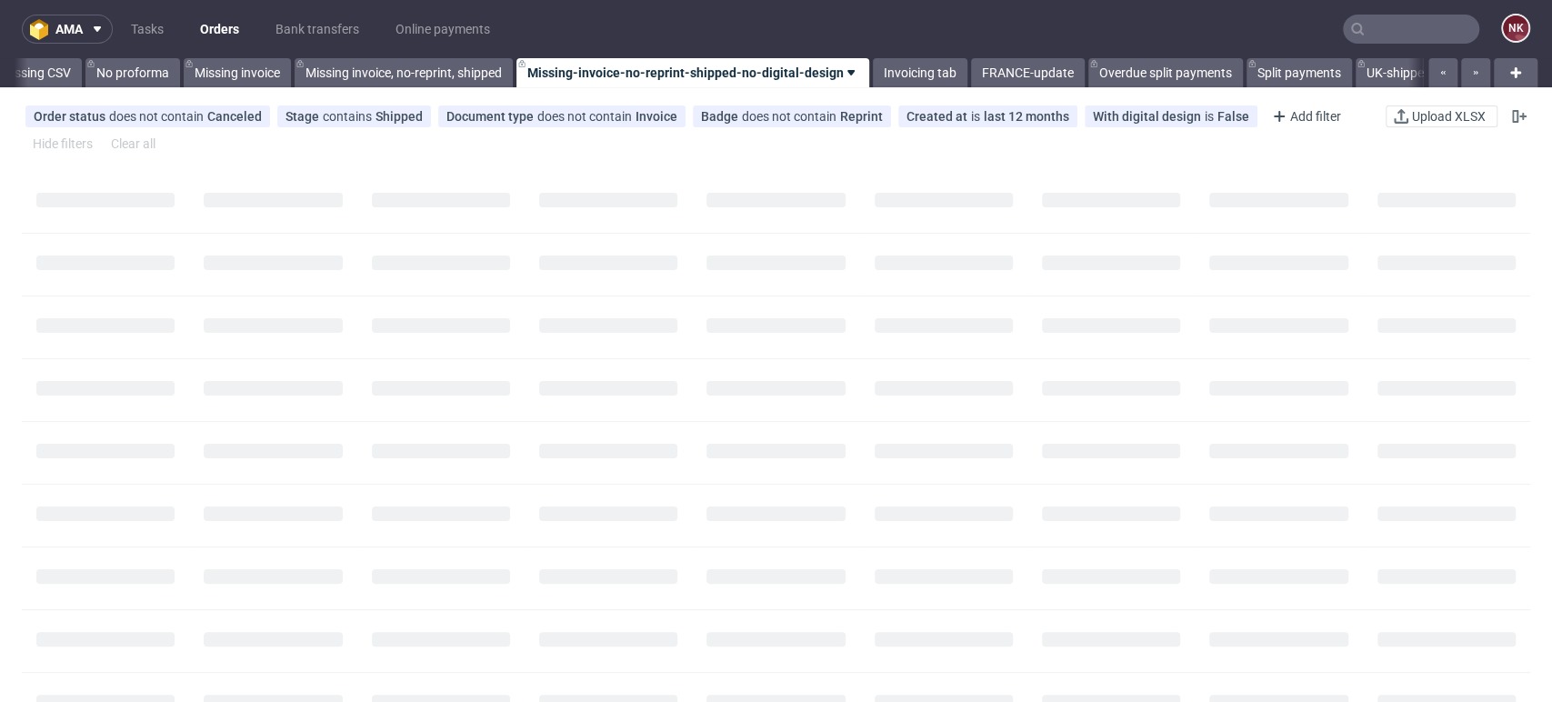
scroll to position [0, 2574]
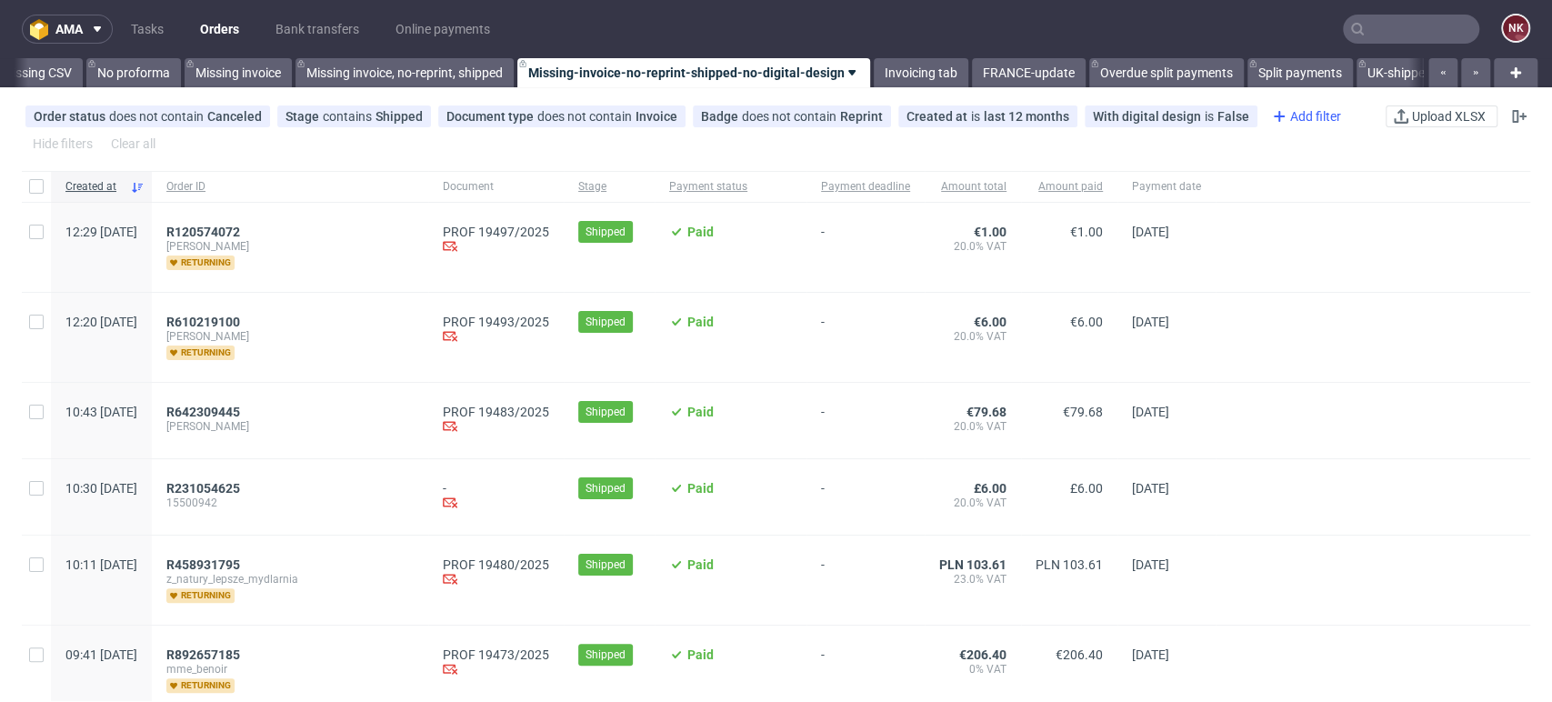
click at [1277, 115] on div "Add filter" at bounding box center [1305, 116] width 80 height 29
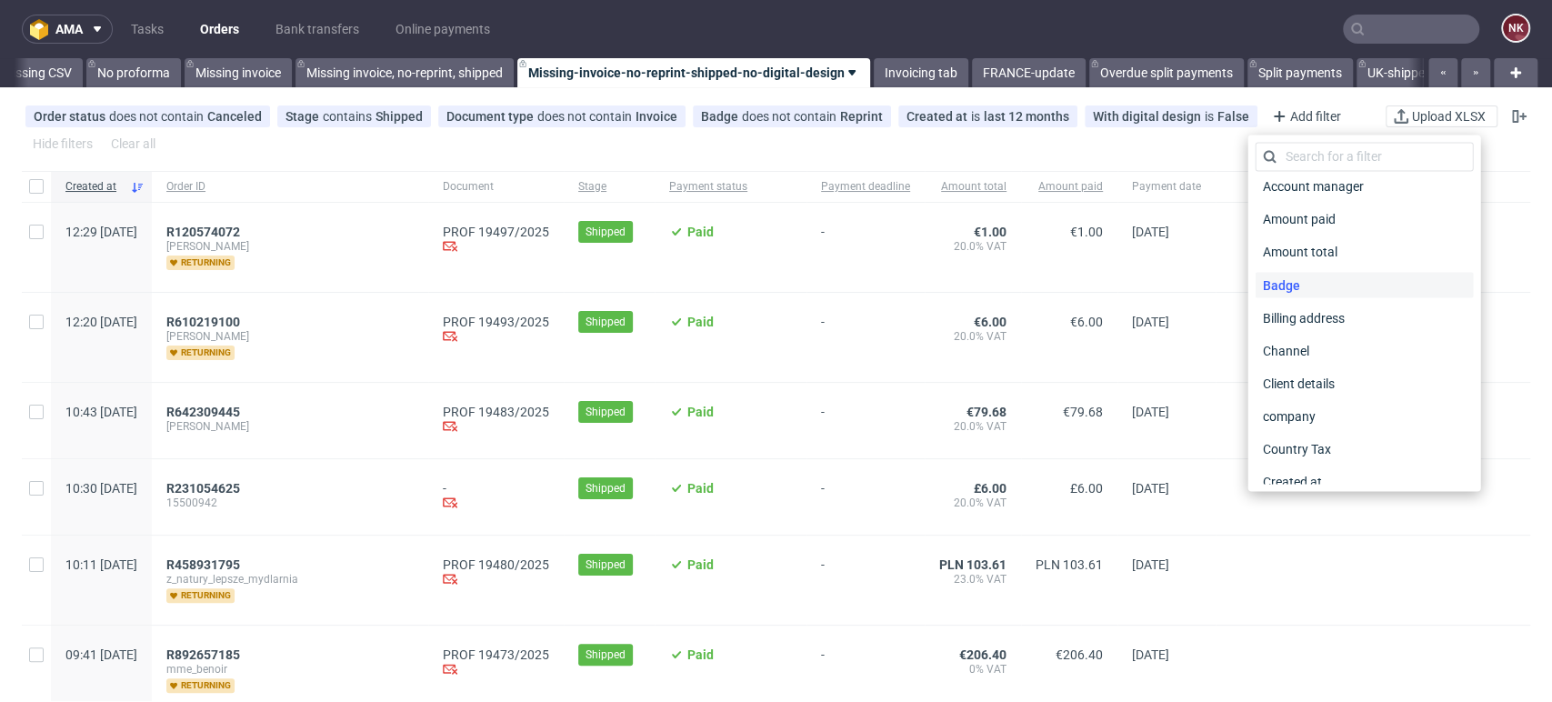
scroll to position [0, 0]
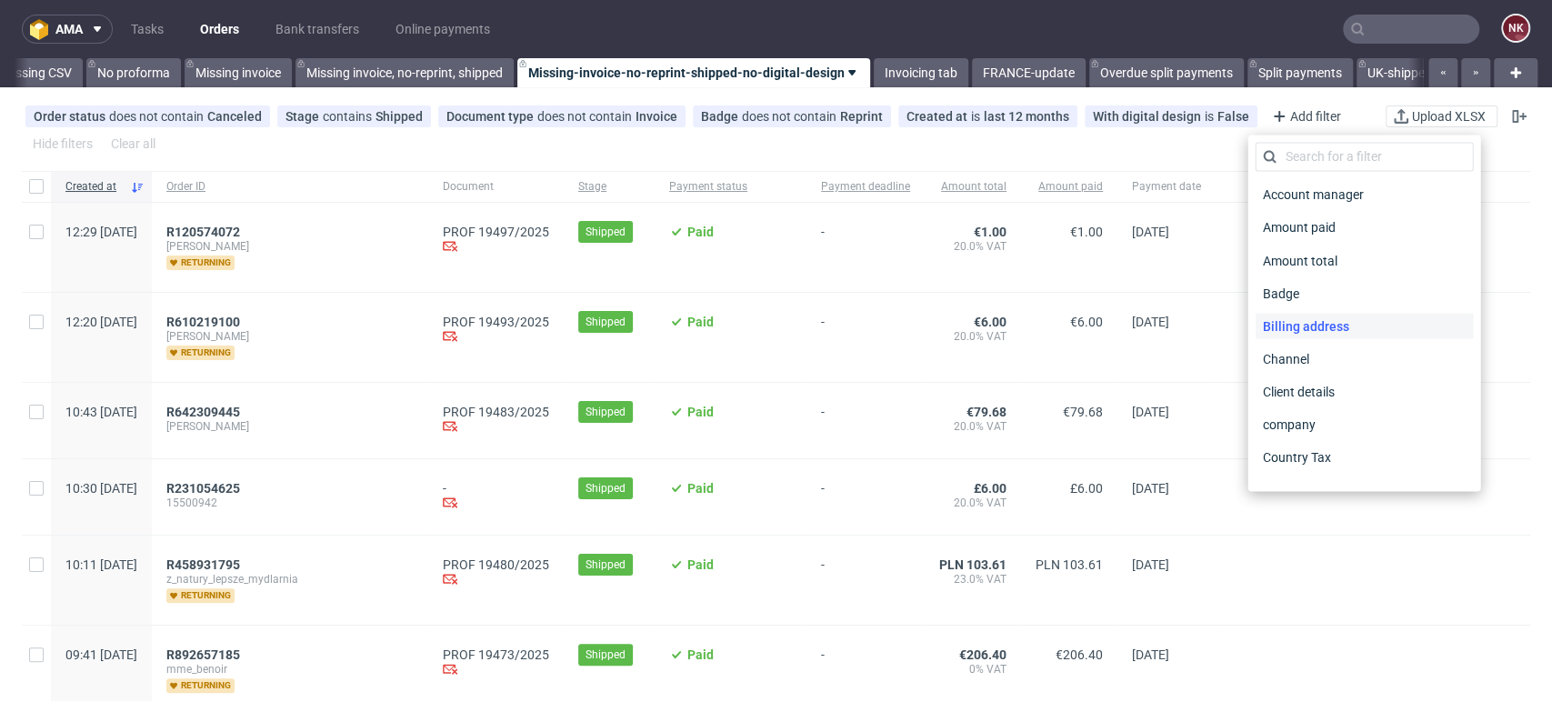
click at [1340, 321] on span "Billing address" at bounding box center [1305, 325] width 101 height 25
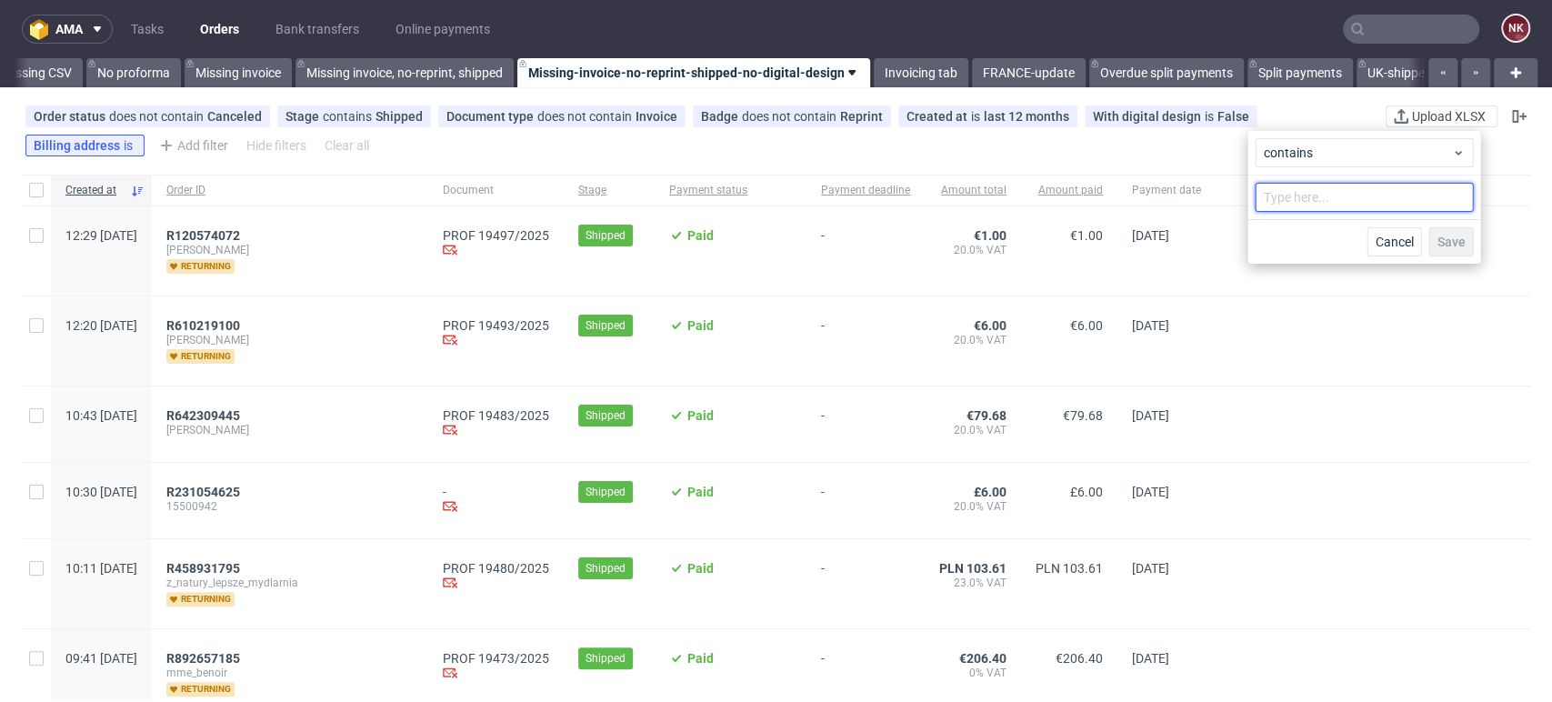
click at [1309, 198] on input "text" at bounding box center [1364, 197] width 218 height 29
type input "[GEOGRAPHIC_DATA]"
click at [1459, 246] on span "Save" at bounding box center [1450, 241] width 28 height 13
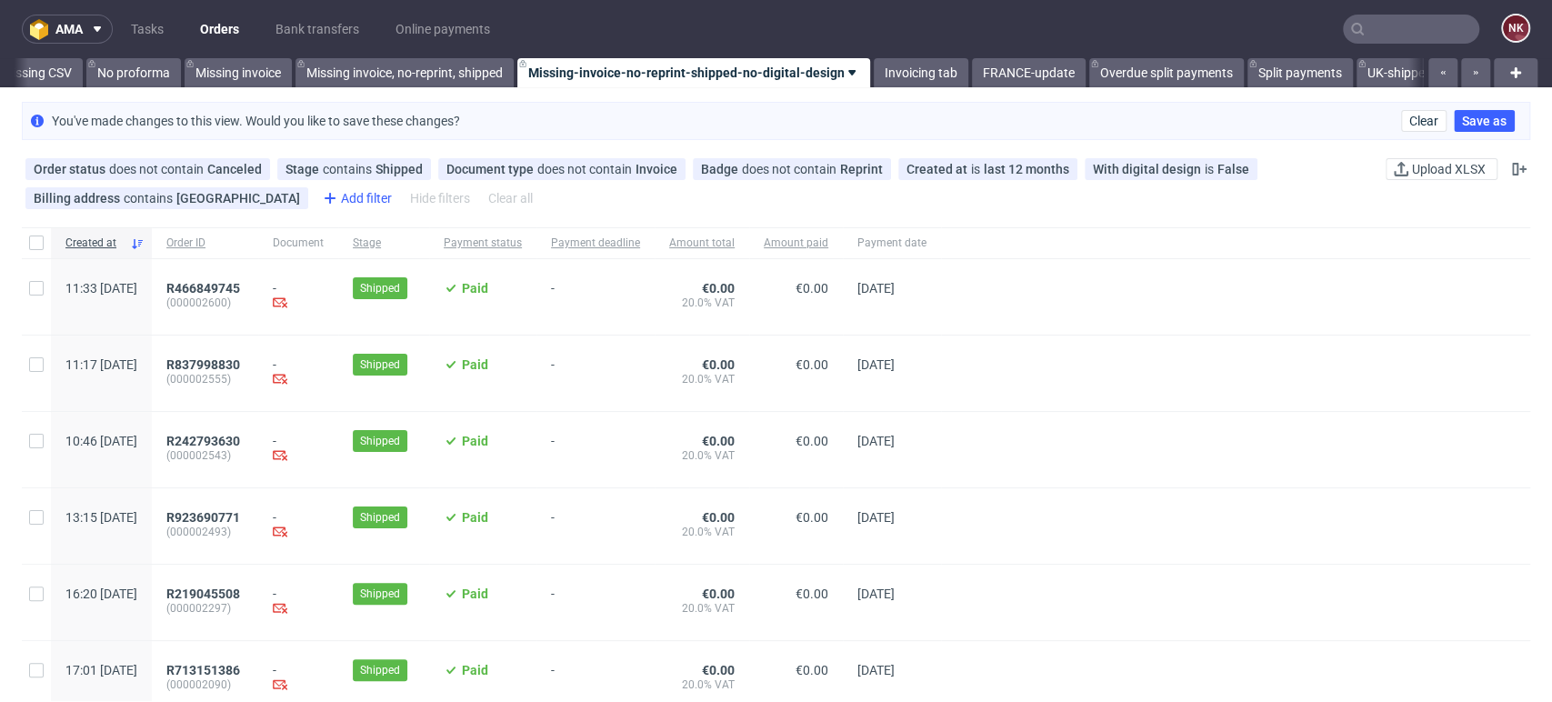
click at [330, 195] on div "Add filter" at bounding box center [355, 198] width 80 height 29
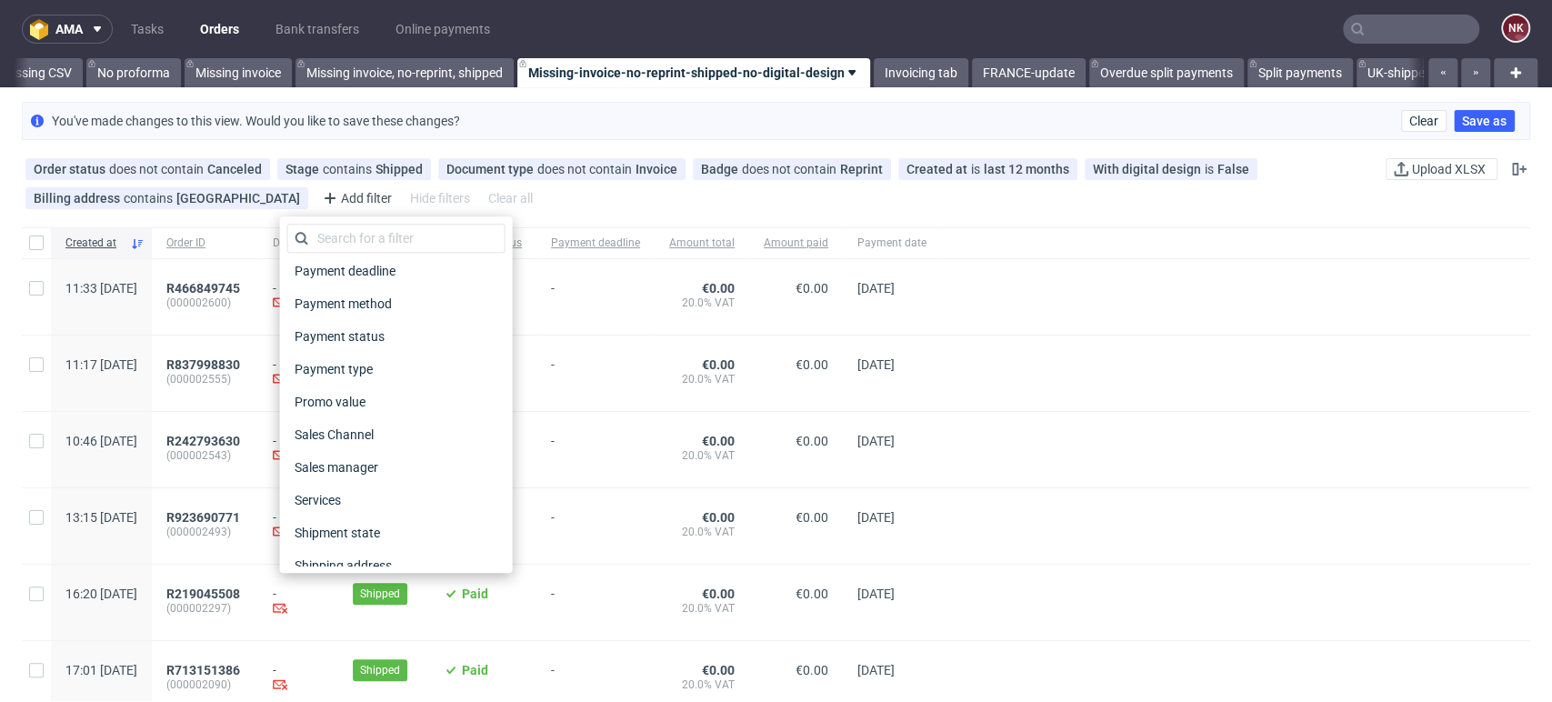
scroll to position [900, 0]
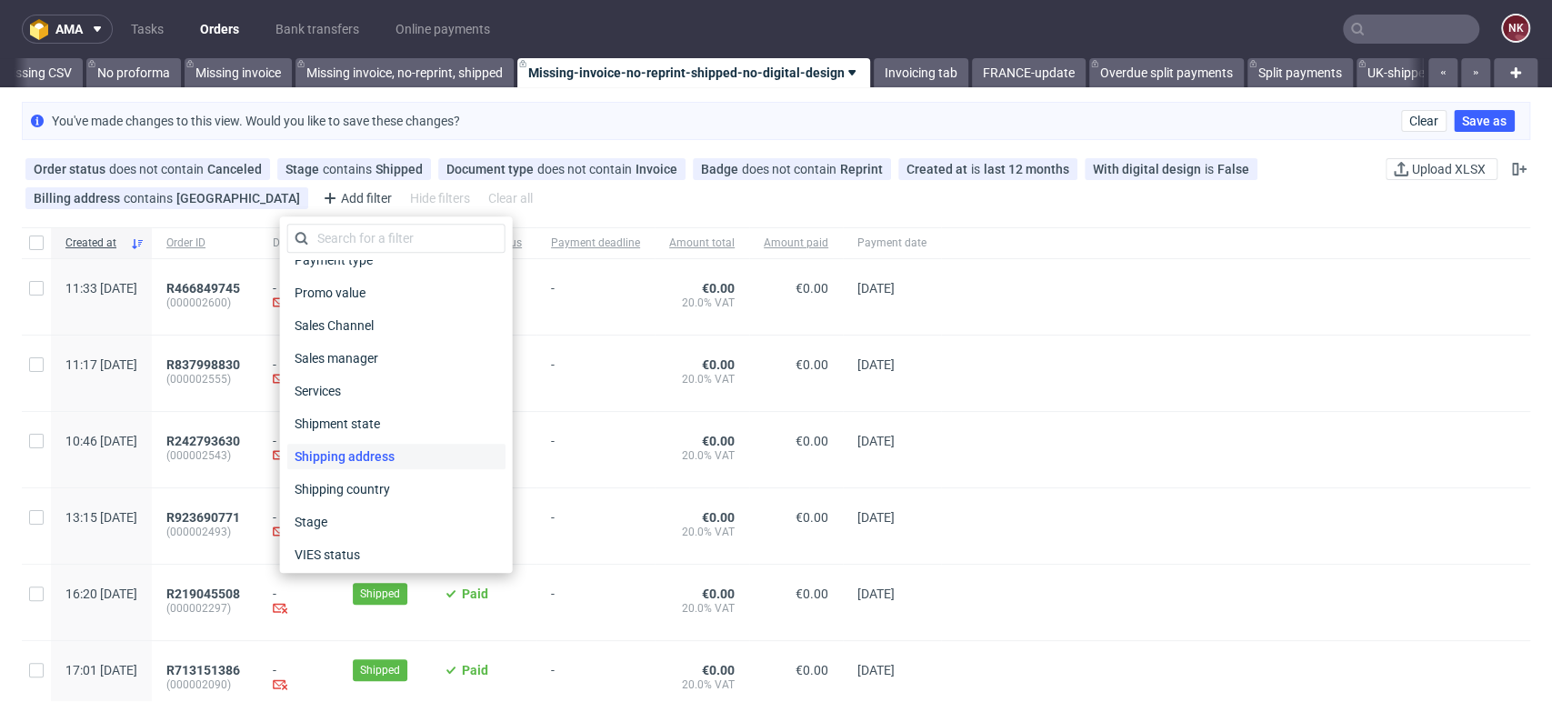
click at [366, 457] on span "Shipping address" at bounding box center [344, 456] width 115 height 25
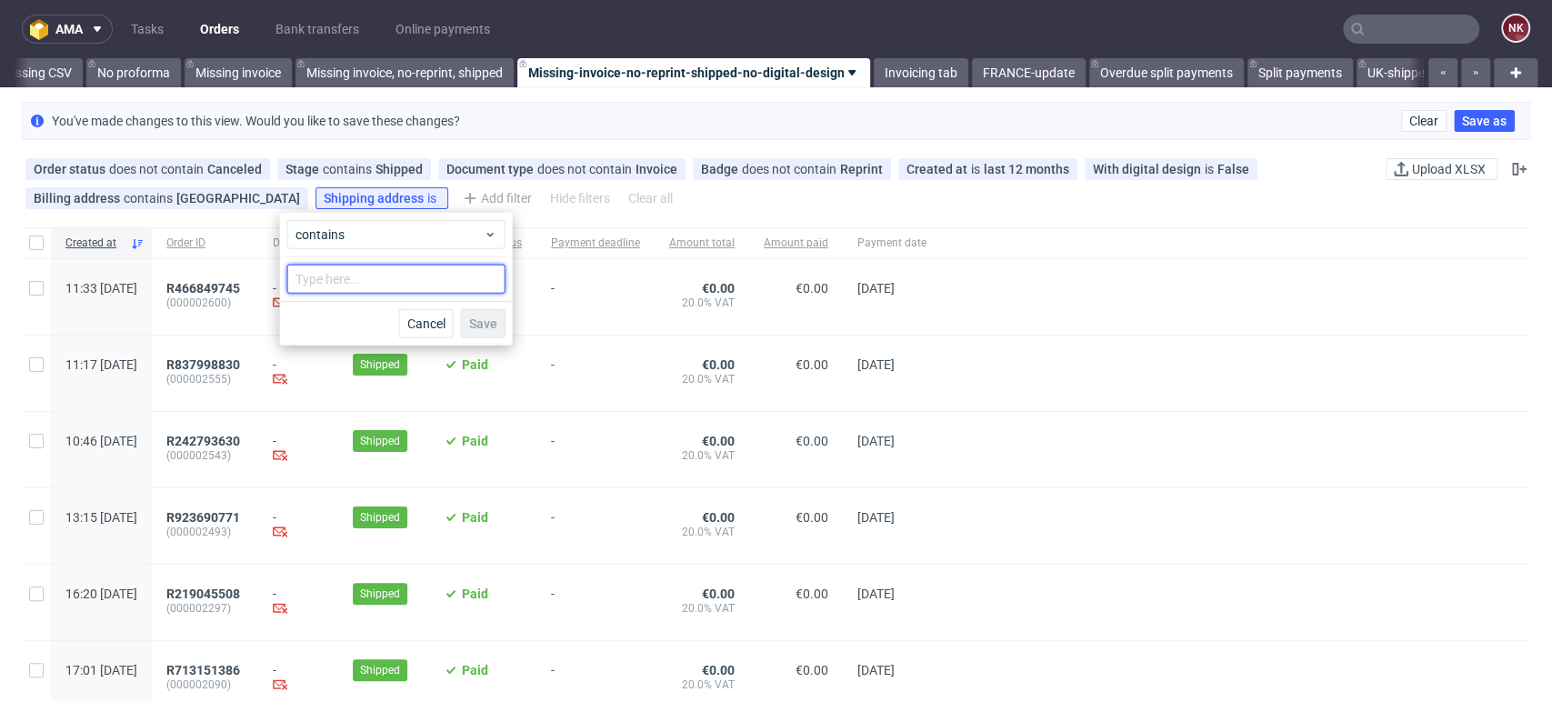
click at [393, 280] on input "text" at bounding box center [396, 279] width 218 height 29
type input "[GEOGRAPHIC_DATA]"
click at [489, 317] on span "Save" at bounding box center [483, 323] width 28 height 13
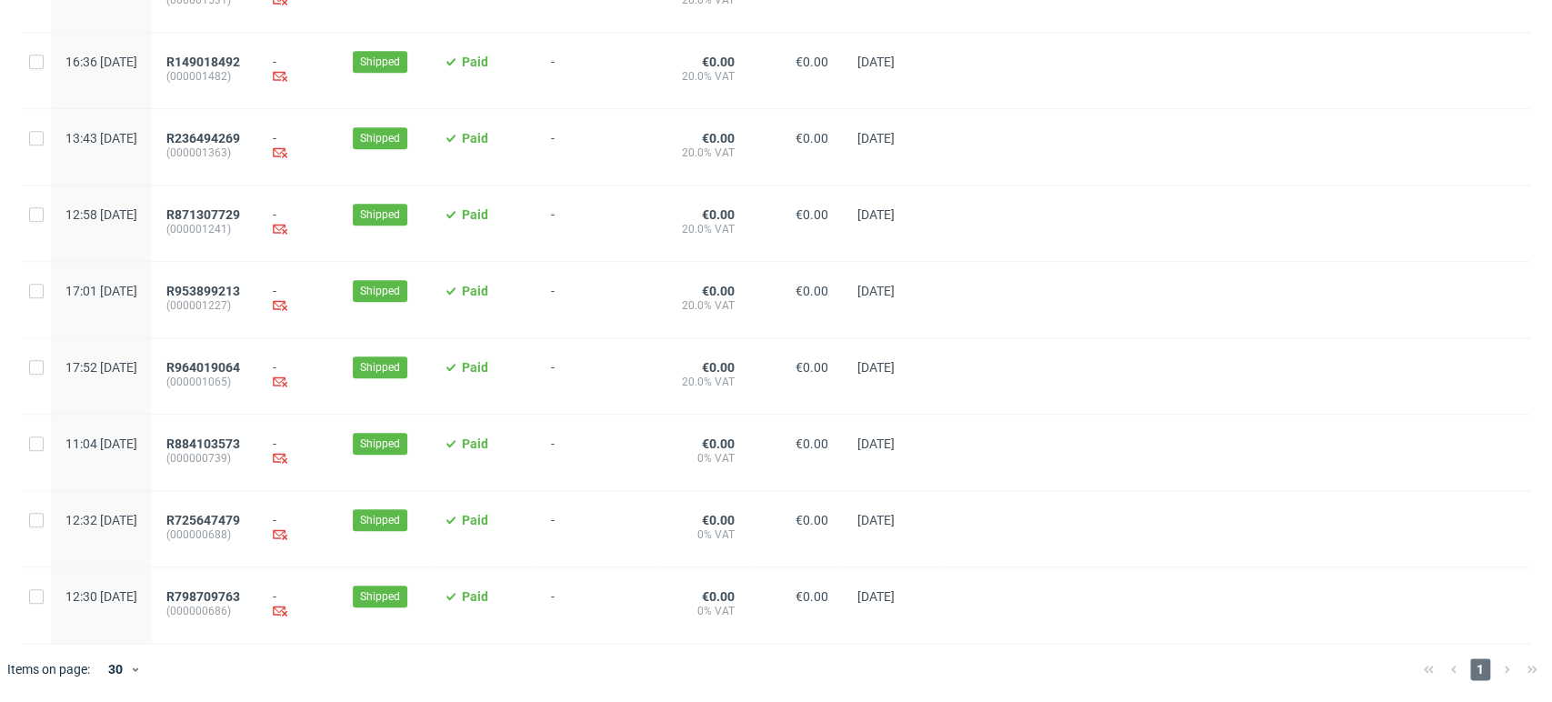
scroll to position [0, 0]
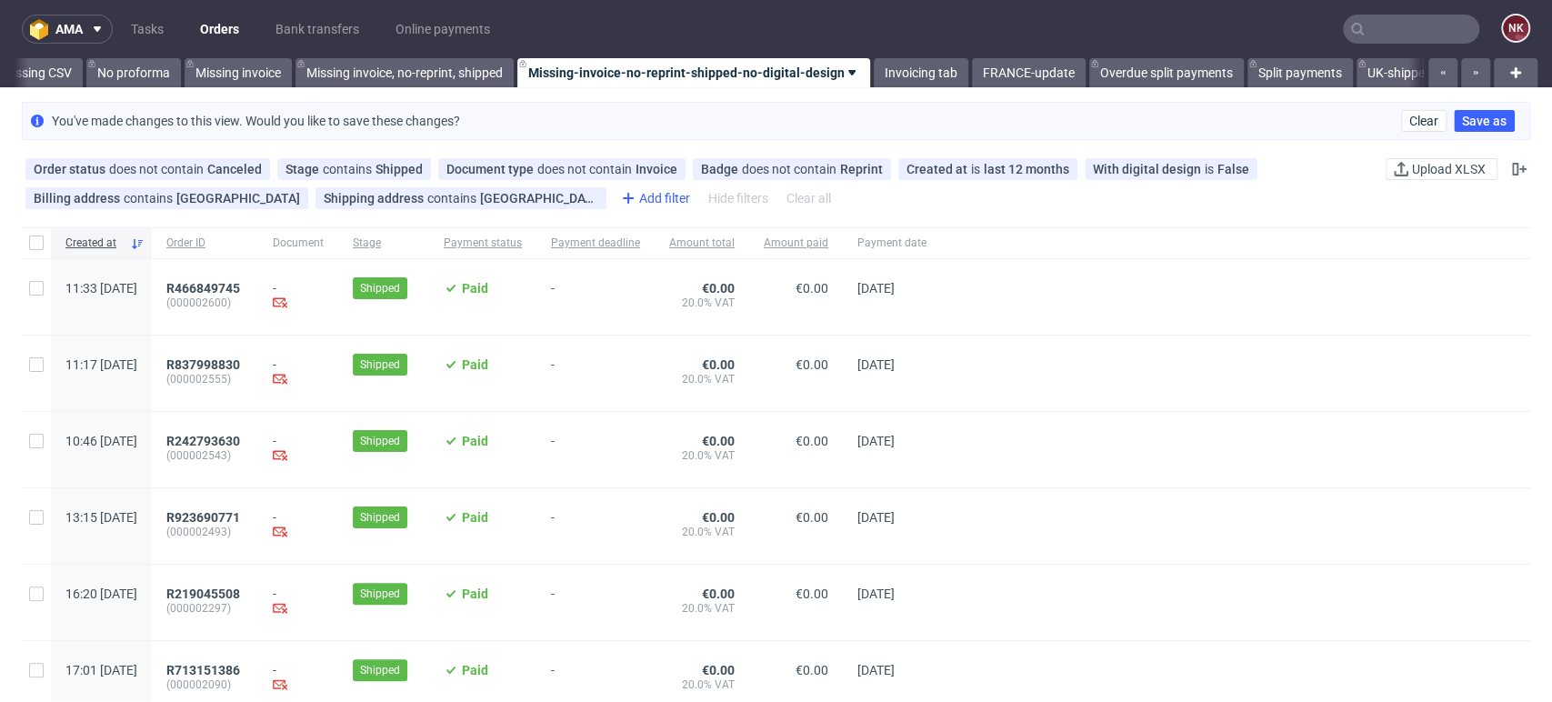
click at [614, 195] on div "Add filter" at bounding box center [654, 198] width 80 height 29
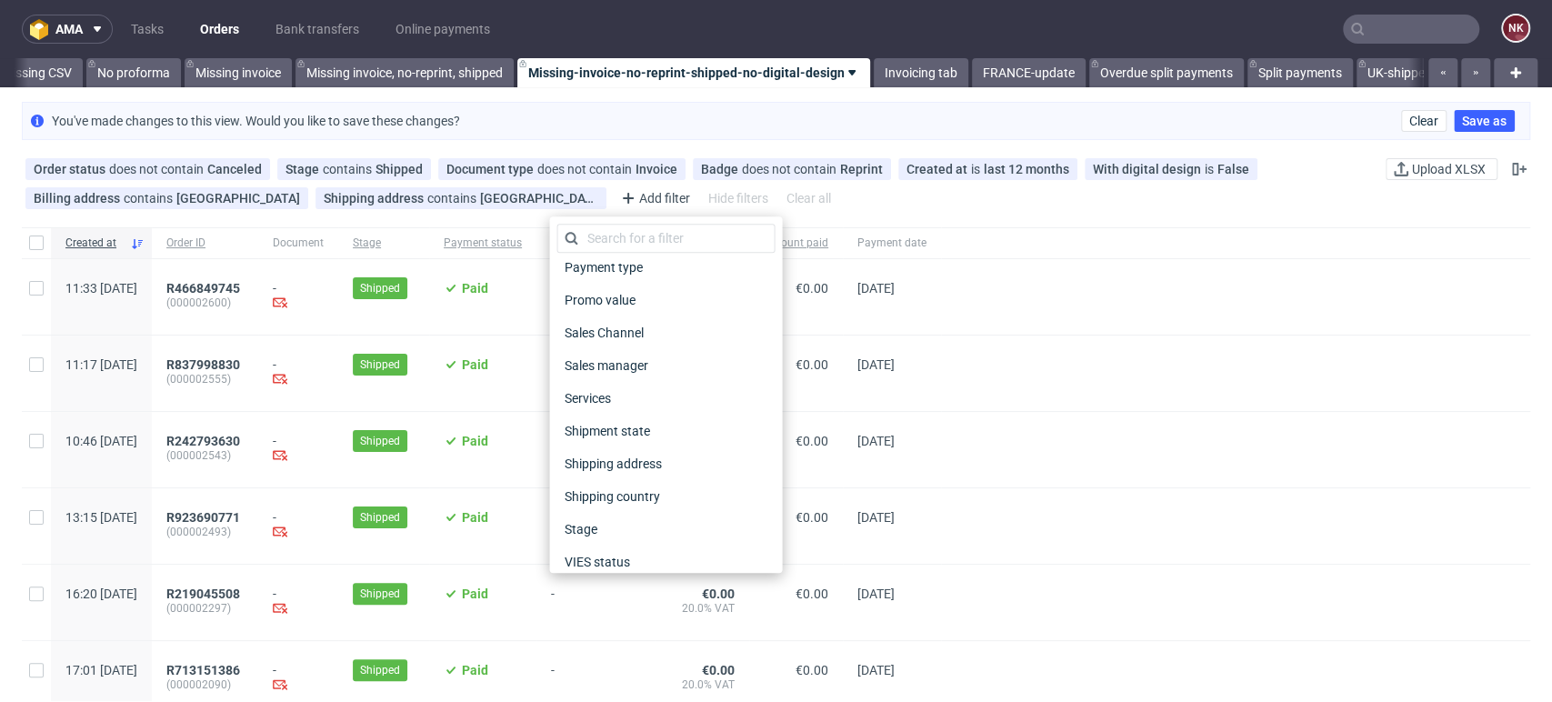
scroll to position [906, 0]
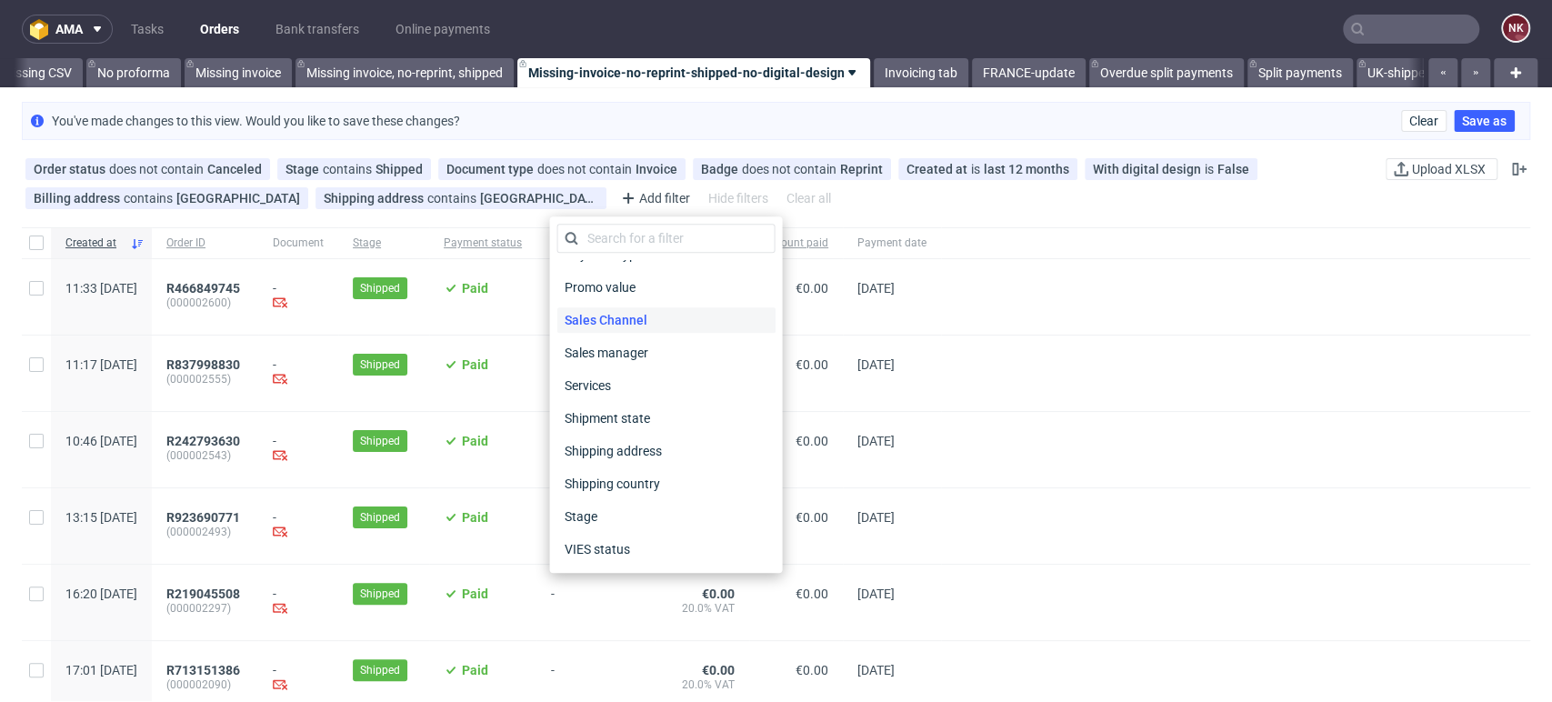
click at [647, 322] on span "Sales Channel" at bounding box center [604, 319] width 97 height 25
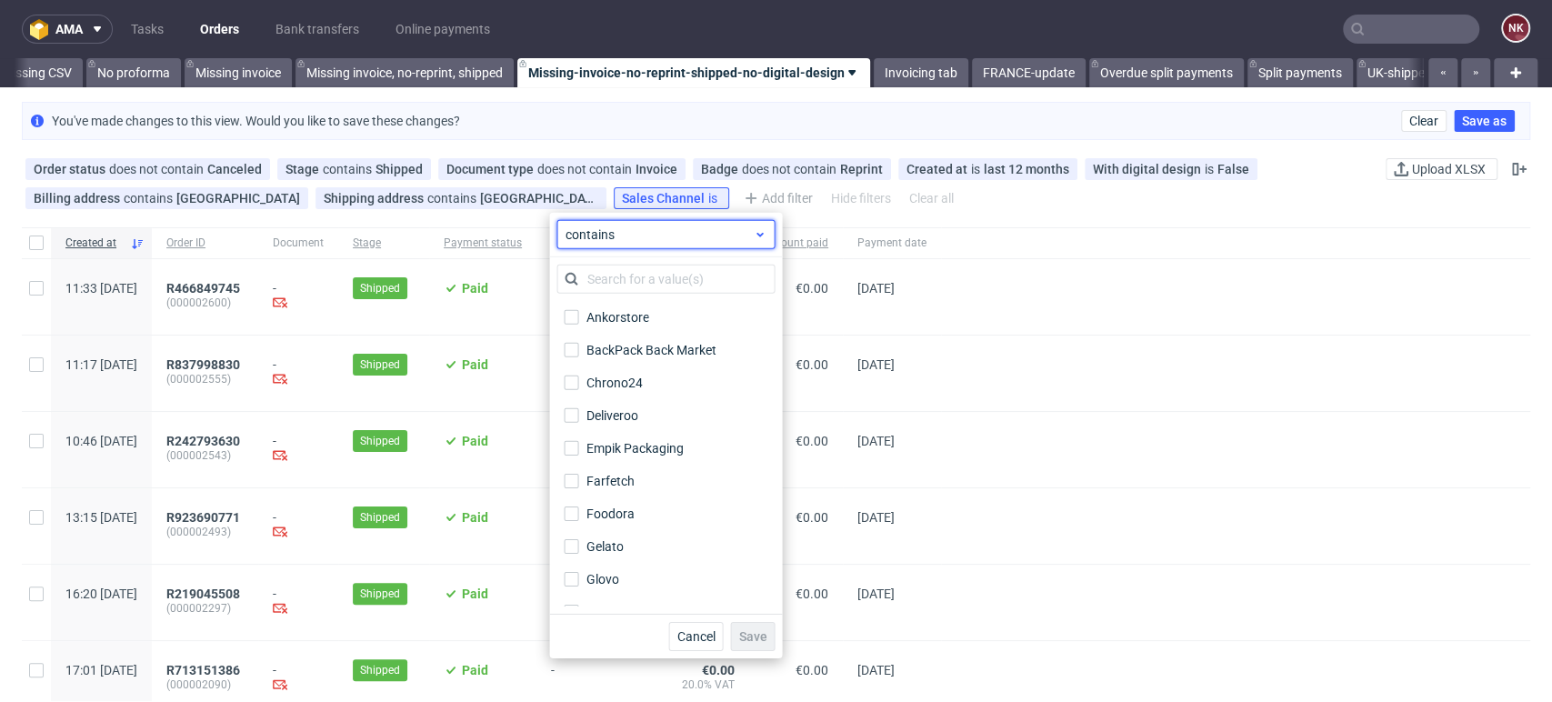
click at [687, 236] on span "contains" at bounding box center [659, 234] width 188 height 18
click at [621, 315] on span "does not contain" at bounding box center [641, 309] width 96 height 18
click at [569, 351] on input "BackPack Back Market" at bounding box center [571, 350] width 15 height 15
checkbox input "true"
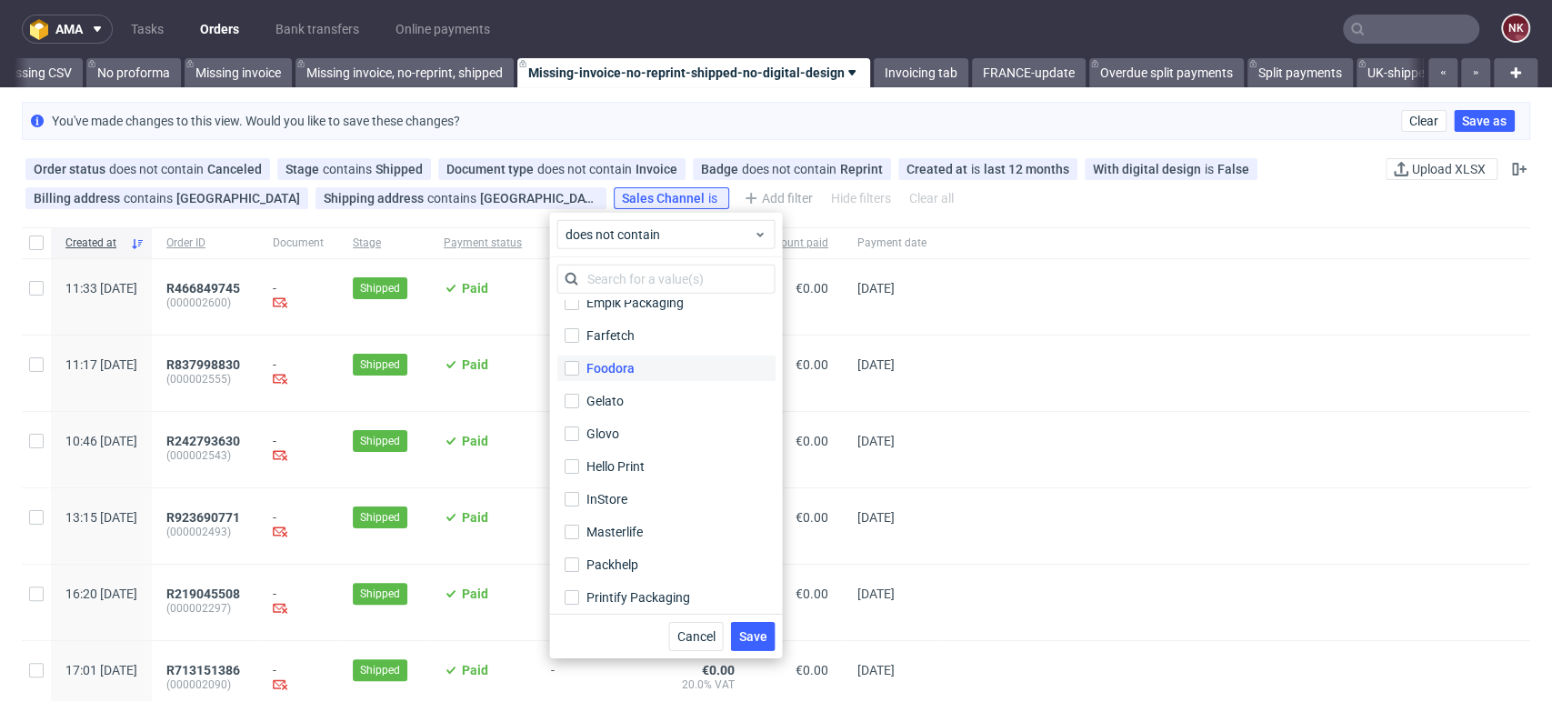
scroll to position [153, 0]
click at [749, 635] on span "Save" at bounding box center [752, 636] width 28 height 13
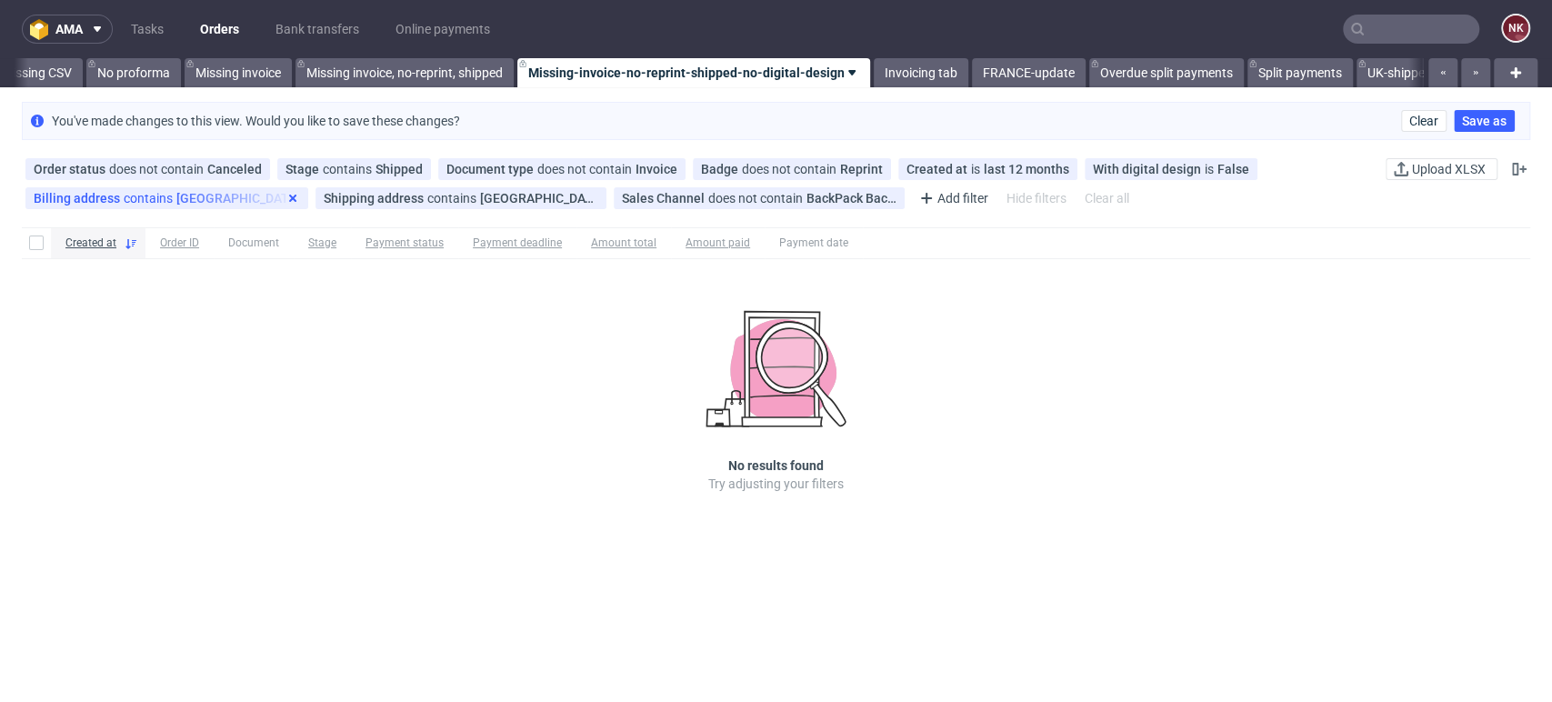
click at [289, 195] on use at bounding box center [292, 198] width 7 height 7
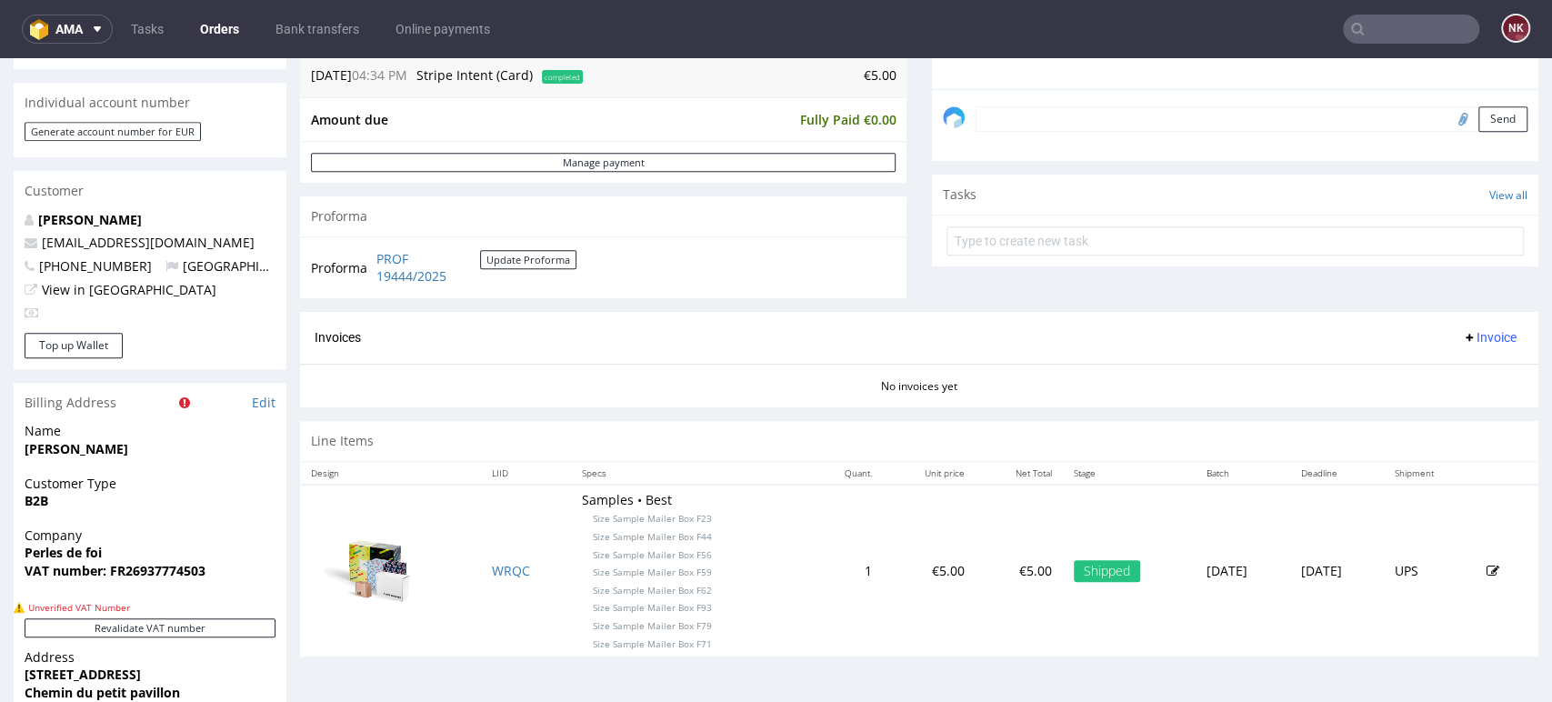
scroll to position [655, 0]
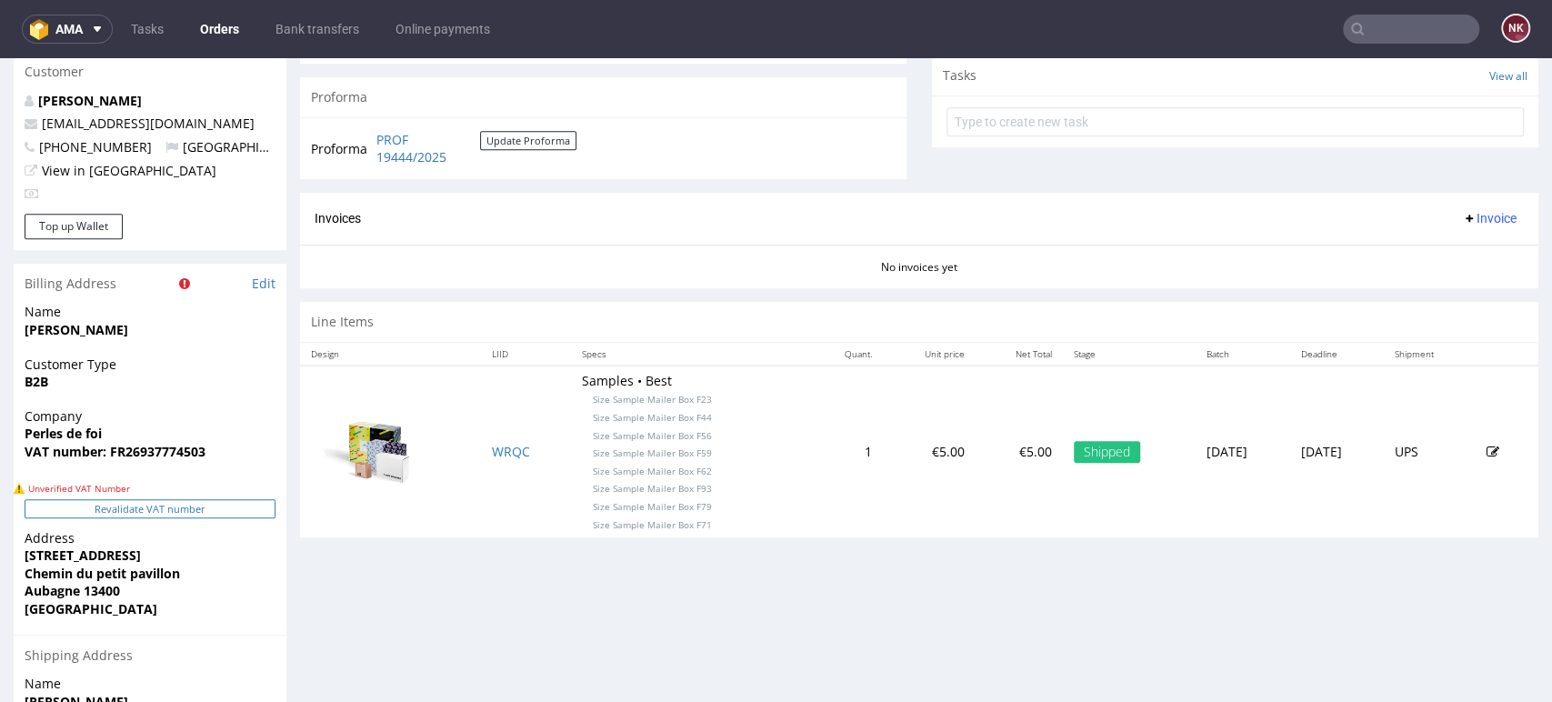
click at [230, 508] on button "Revalidate VAT number" at bounding box center [150, 508] width 251 height 19
drag, startPoint x: 125, startPoint y: 448, endPoint x: 211, endPoint y: 445, distance: 85.5
click at [211, 445] on span "VAT number: FR26937774503" at bounding box center [150, 452] width 251 height 18
copy strong "26937774503"
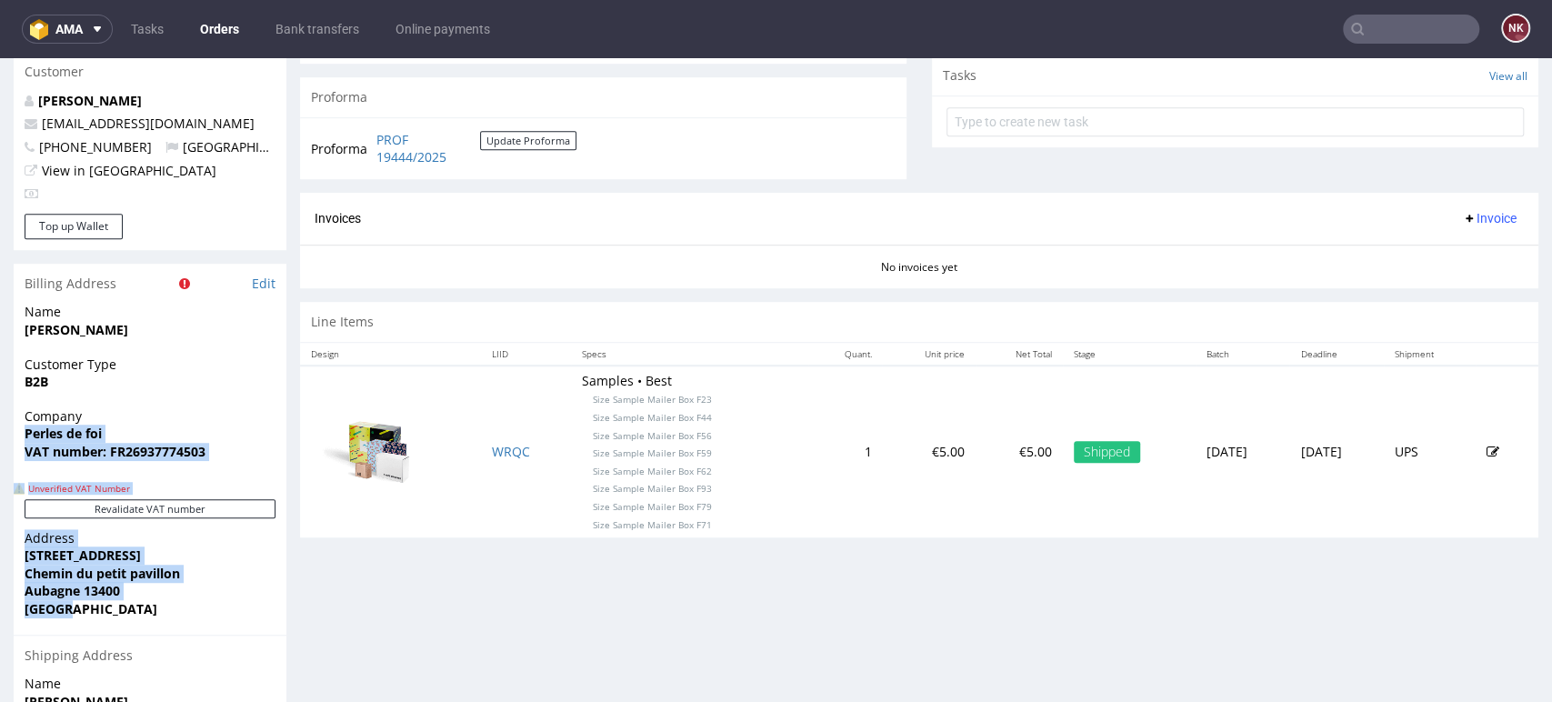
drag, startPoint x: 91, startPoint y: 606, endPoint x: 22, endPoint y: 435, distance: 184.4
click at [22, 435] on section "Billing Address Edit Name Vieira Coralie Customer Type B2B Company Perles de fo…" at bounding box center [150, 615] width 273 height 702
copy section "Perles de foi VAT number: FR26937774503 Unverified VAT Number Revalidate VAT nu…"
